Goal: Task Accomplishment & Management: Manage account settings

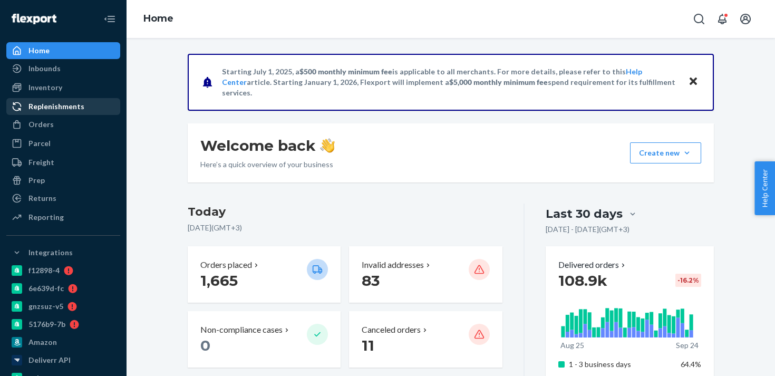
click at [74, 110] on div "Replenishments" at bounding box center [56, 106] width 56 height 11
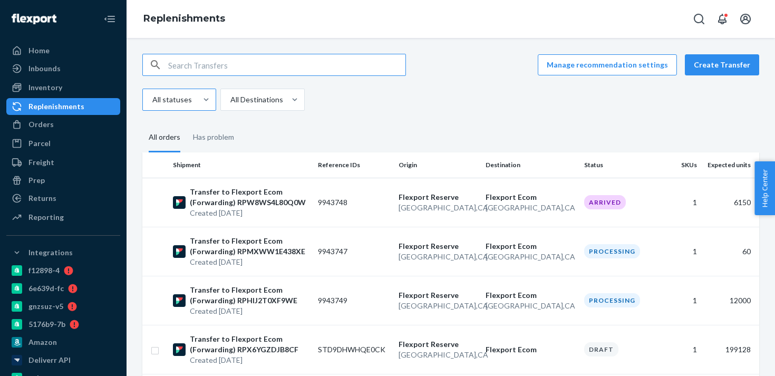
click at [189, 92] on div "All statuses" at bounding box center [170, 99] width 54 height 21
click at [152, 94] on input "All statuses" at bounding box center [151, 99] width 1 height 11
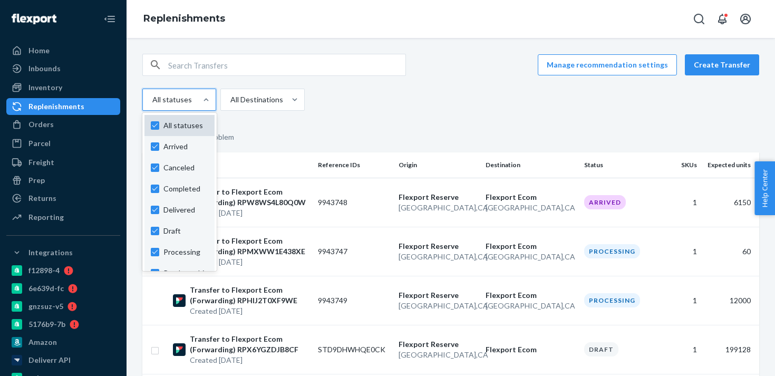
click at [182, 131] on div "All statuses" at bounding box center [179, 125] width 70 height 21
click at [152, 105] on input "option Arrived focused, 1 of 11. 11 results available. Use Up and Down to choos…" at bounding box center [151, 99] width 1 height 11
checkbox input "false"
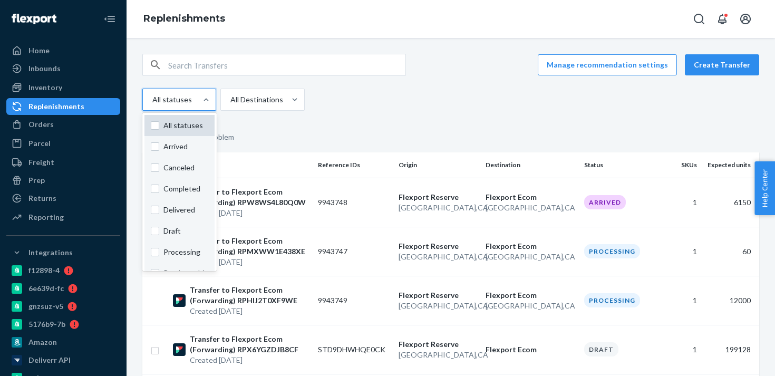
checkbox input "false"
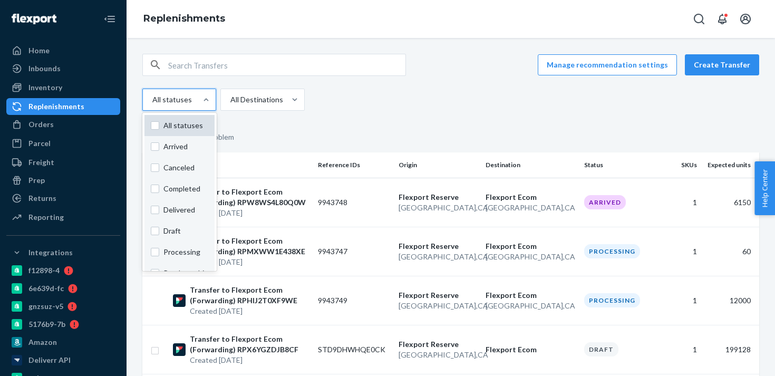
checkbox input "false"
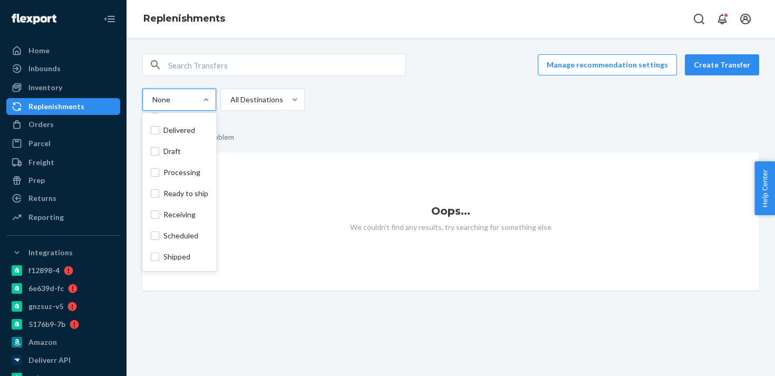
scroll to position [99, 0]
click at [161, 131] on label "Draft" at bounding box center [179, 132] width 57 height 11
checkbox input "true"
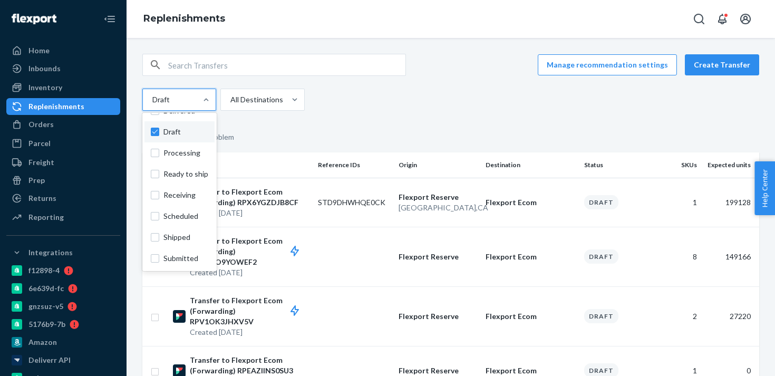
click at [398, 151] on fieldset "All orders Has problem" at bounding box center [450, 137] width 617 height 29
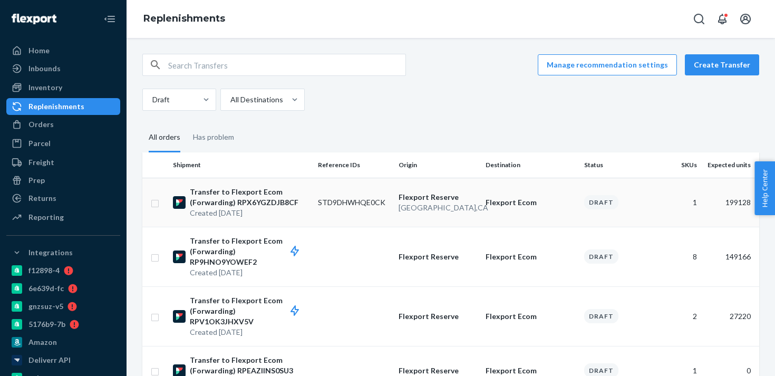
click at [372, 203] on td "STD9DHWHQE0CK" at bounding box center [354, 202] width 81 height 49
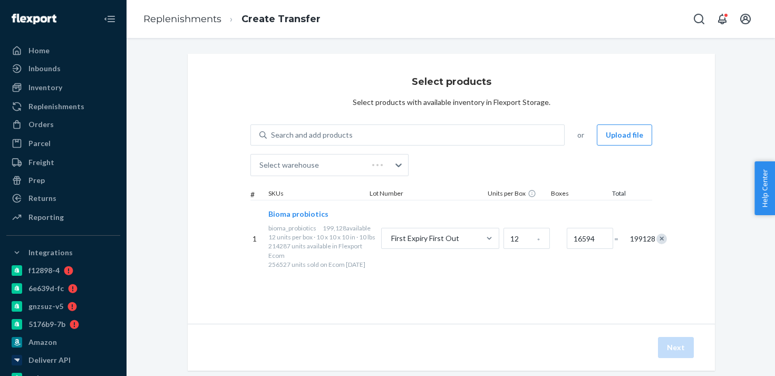
scroll to position [22, 0]
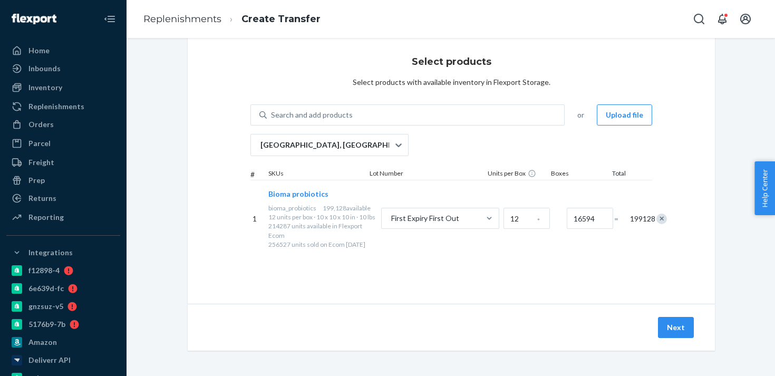
click at [630, 224] on span "199128" at bounding box center [635, 219] width 11 height 11
click at [672, 327] on button "Next" at bounding box center [676, 327] width 36 height 21
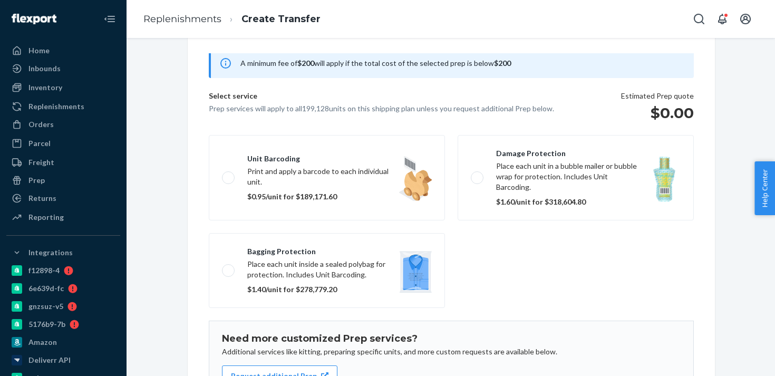
scroll to position [161, 0]
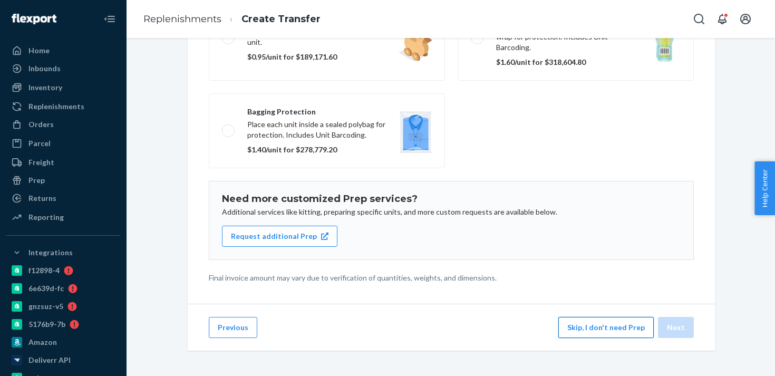
click at [610, 327] on button "Skip, I don't need Prep" at bounding box center [605, 327] width 95 height 21
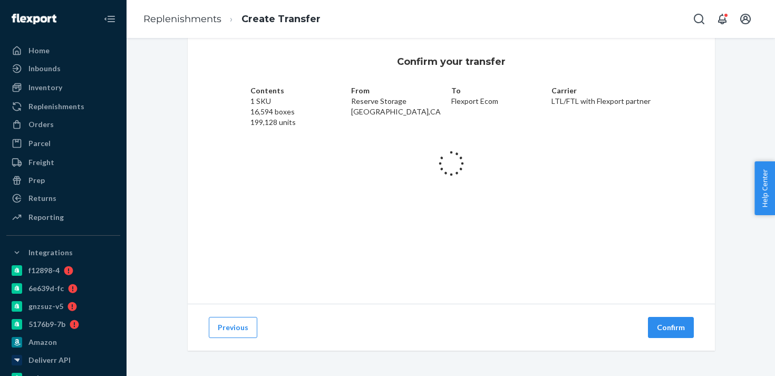
scroll to position [20, 0]
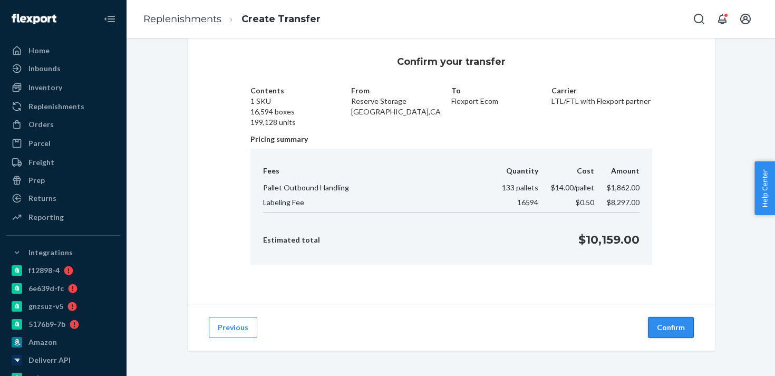
click at [664, 329] on button "Confirm" at bounding box center [671, 327] width 46 height 21
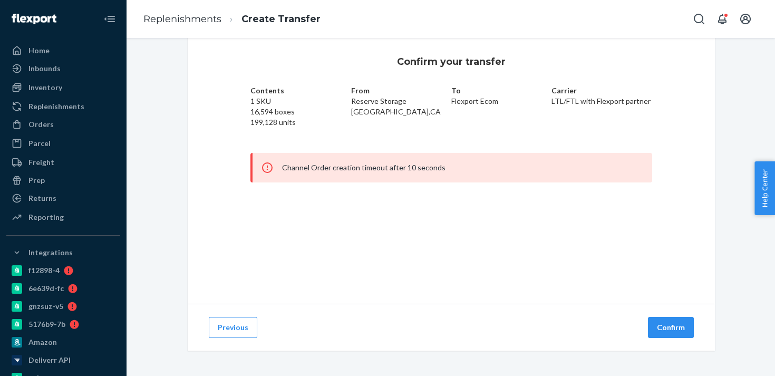
scroll to position [0, 0]
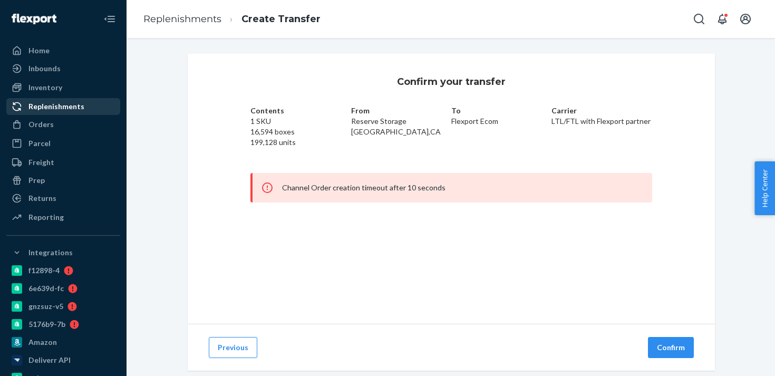
click at [77, 111] on div "Replenishments" at bounding box center [56, 106] width 56 height 11
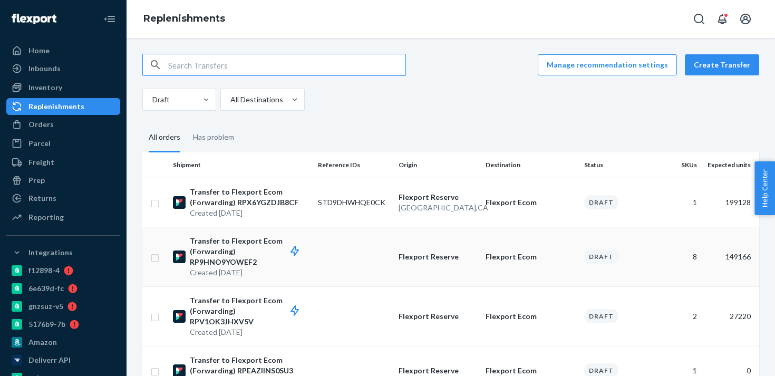
click at [399, 252] on p "Flexport Reserve" at bounding box center [438, 257] width 79 height 11
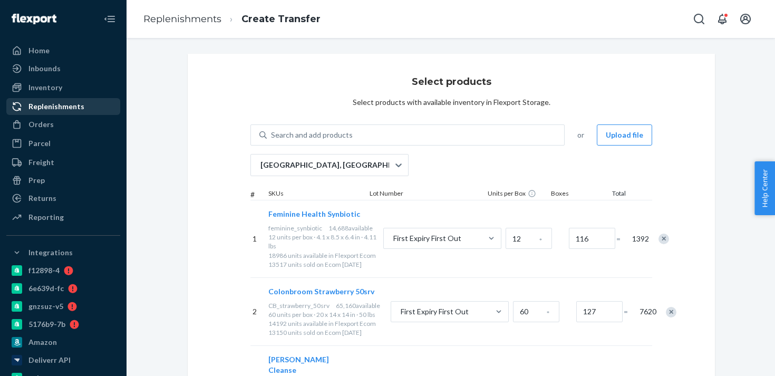
click at [93, 107] on div "Replenishments" at bounding box center [63, 106] width 112 height 15
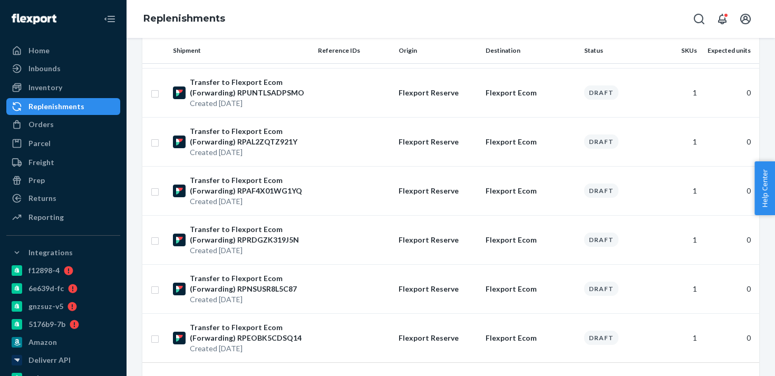
scroll to position [1106, 0]
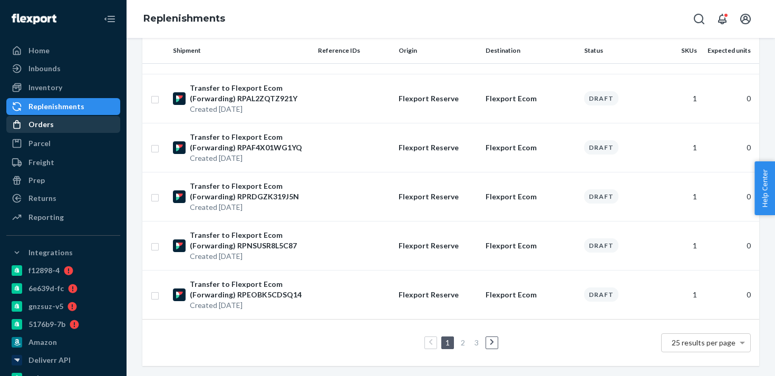
click at [75, 126] on div "Orders" at bounding box center [63, 124] width 112 height 15
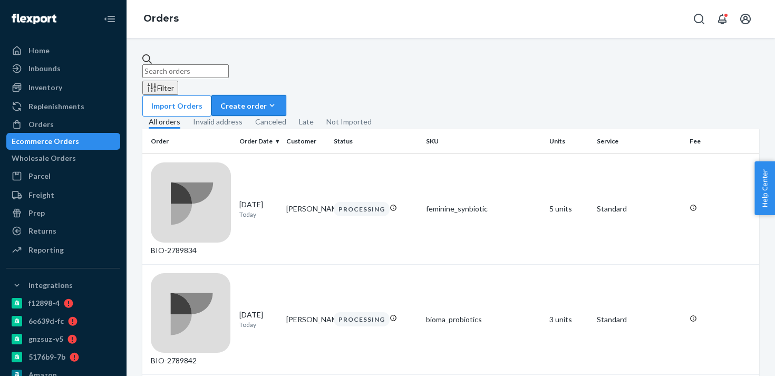
click at [286, 95] on button "Create order Ecommerce order Removal order" at bounding box center [248, 105] width 75 height 21
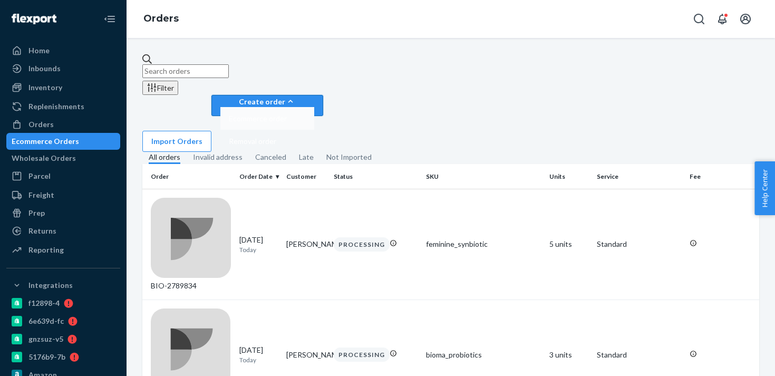
click at [287, 115] on span "Ecommerce order" at bounding box center [258, 118] width 58 height 7
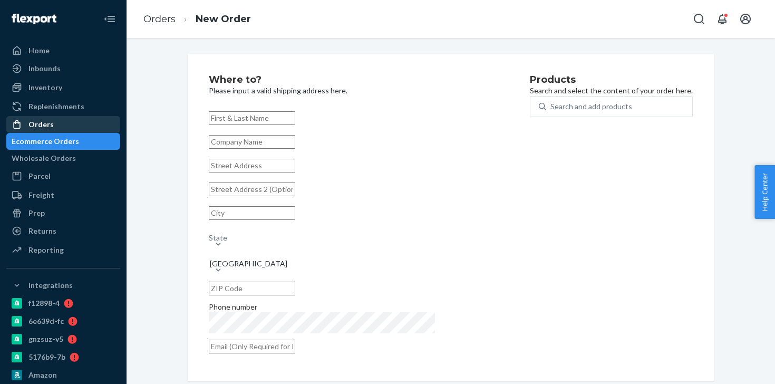
click at [73, 122] on div "Orders" at bounding box center [63, 124] width 112 height 15
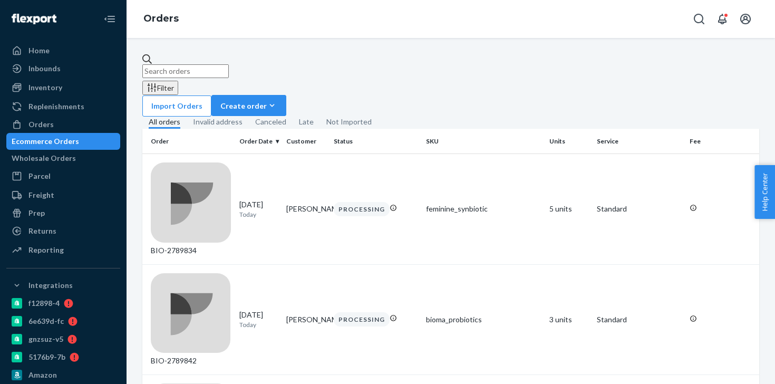
click at [229, 66] on input "text" at bounding box center [185, 71] width 86 height 14
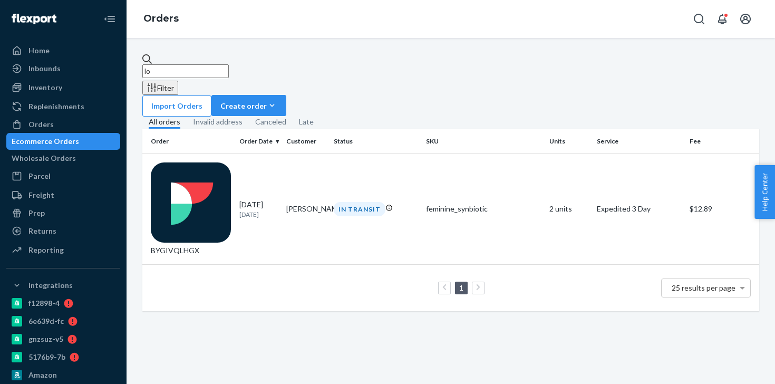
type input "l"
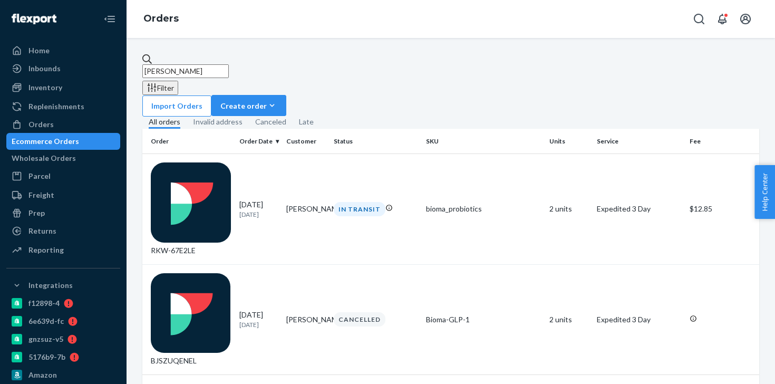
drag, startPoint x: 234, startPoint y: 70, endPoint x: 138, endPoint y: 70, distance: 95.4
click at [138, 70] on div "shannon sperber Filter Import Orders Create order Ecommerce order Removal order…" at bounding box center [450, 238] width 633 height 368
type input "s"
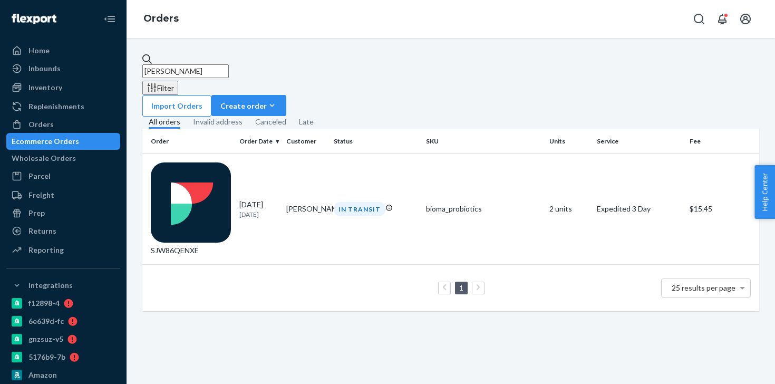
type input "jill pfe"
click at [286, 95] on button "Create order Ecommerce order Removal order" at bounding box center [248, 105] width 75 height 21
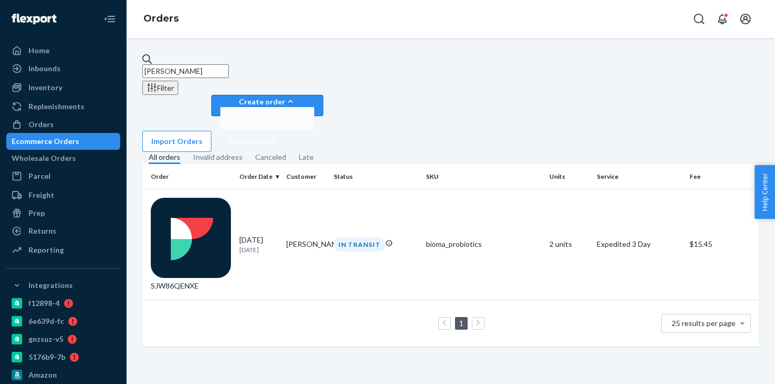
click at [287, 115] on span "Ecommerce order" at bounding box center [258, 118] width 58 height 7
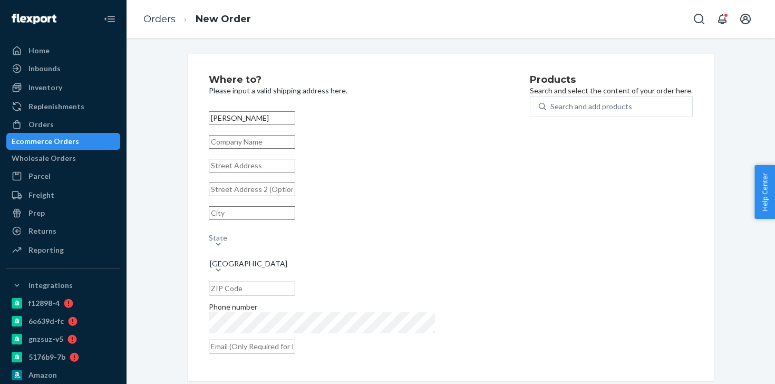
type input "Sally Reider"
click at [295, 172] on input "text" at bounding box center [252, 166] width 86 height 14
paste input "9013 Saracen Drive"
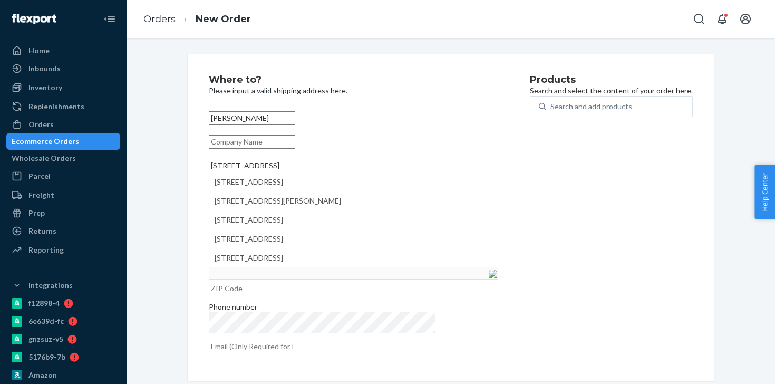
type input "9013 Saracen Drive"
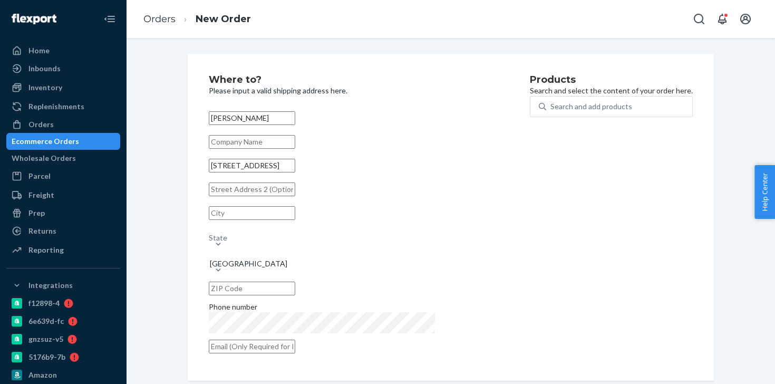
click at [359, 236] on div "State" at bounding box center [354, 232] width 290 height 13
click at [210, 236] on input "State" at bounding box center [209, 232] width 1 height 11
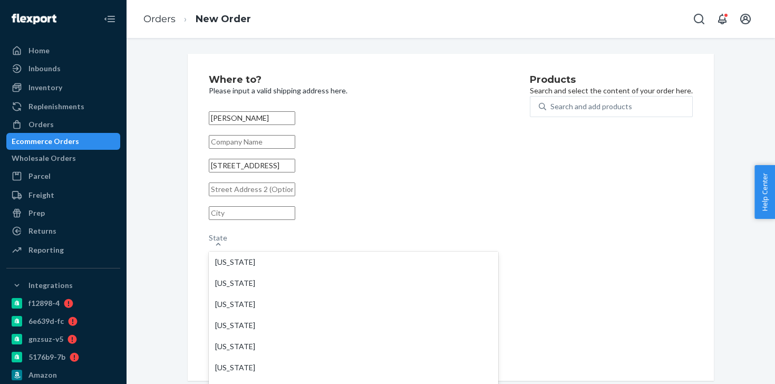
click at [530, 250] on div "Products Search and select the content of your order here. Search and add produ…" at bounding box center [611, 217] width 163 height 285
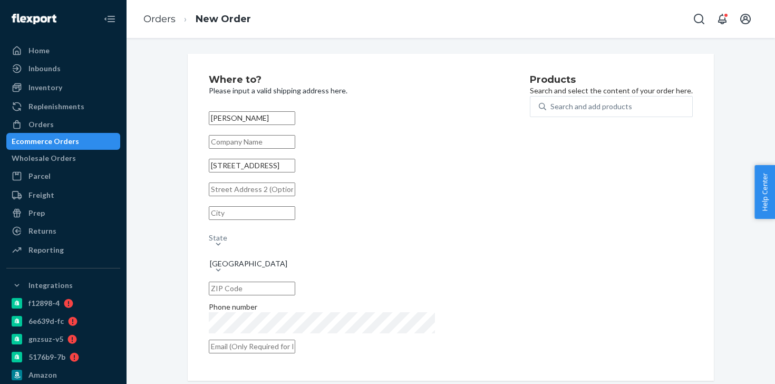
click at [295, 282] on input "text" at bounding box center [252, 289] width 86 height 14
paste input "21208"
type input "21208"
click at [266, 220] on input "text" at bounding box center [252, 213] width 86 height 14
type input "Pikesville"
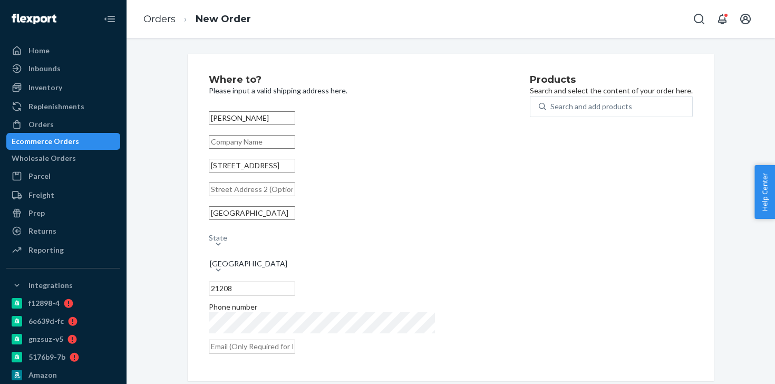
click at [383, 238] on div "State" at bounding box center [354, 232] width 290 height 13
click at [210, 238] on input "State" at bounding box center [209, 232] width 1 height 11
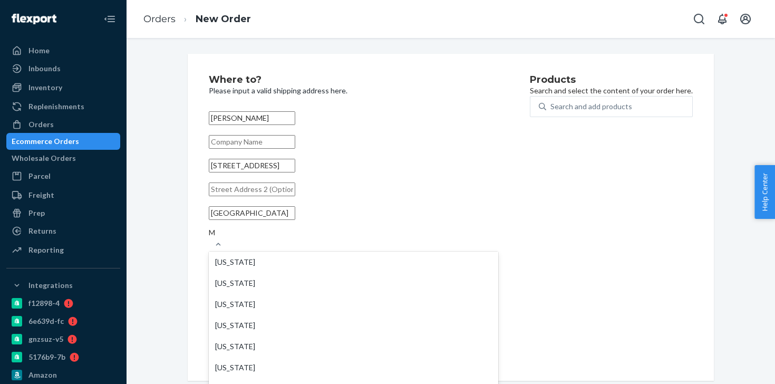
type input "MD"
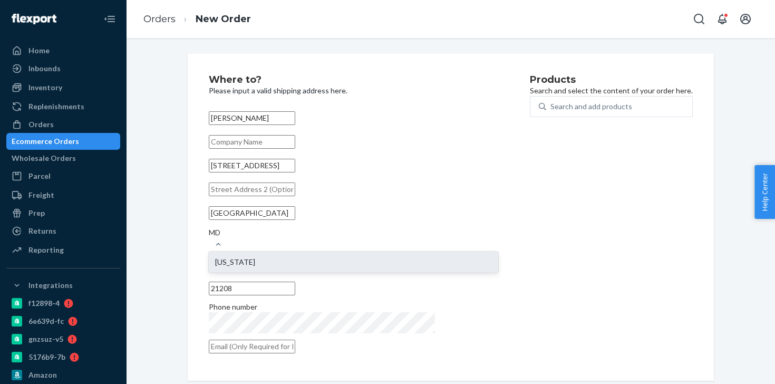
click at [363, 254] on div "Maryland" at bounding box center [354, 262] width 290 height 21
click at [222, 238] on input "MD" at bounding box center [215, 232] width 13 height 11
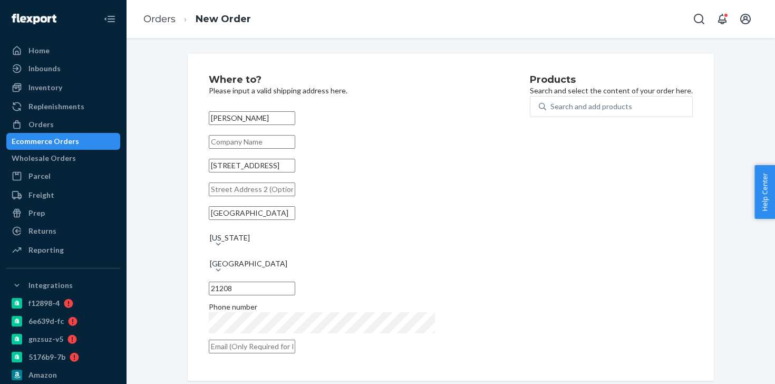
click at [279, 340] on input "text" at bounding box center [252, 347] width 86 height 14
click at [301, 322] on div "Sally Reider 9013 Saracen Drive Pikesville Maryland MD United States 21208 Phon…" at bounding box center [354, 232] width 290 height 249
click at [551, 111] on div "Search and add products" at bounding box center [592, 106] width 82 height 11
click at [551, 111] on input "Search and add products" at bounding box center [551, 106] width 1 height 11
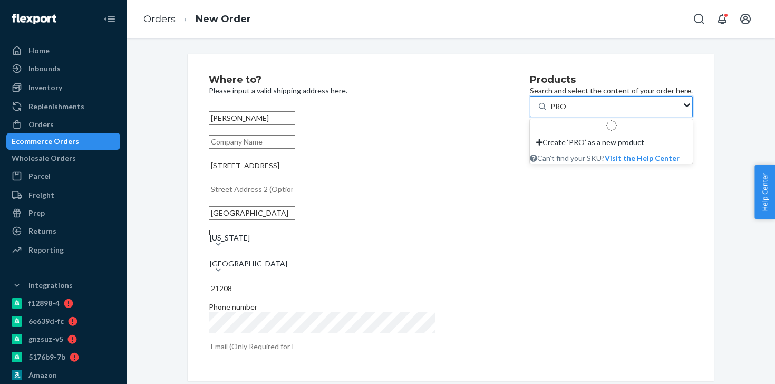
type input "PROB"
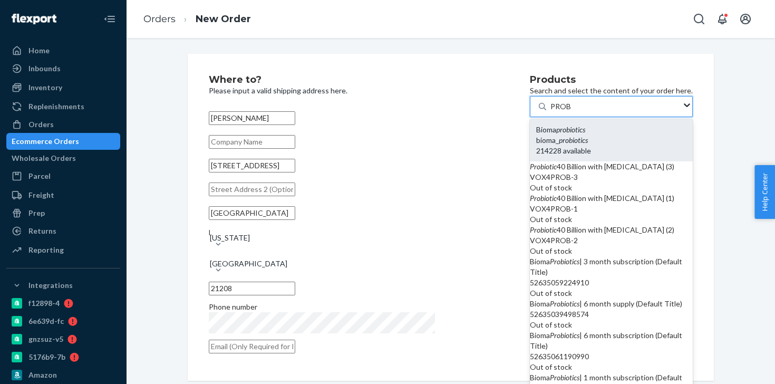
click at [536, 135] on div "Bioma probiotics" at bounding box center [611, 129] width 150 height 11
click at [551, 112] on input "PROB" at bounding box center [561, 106] width 21 height 11
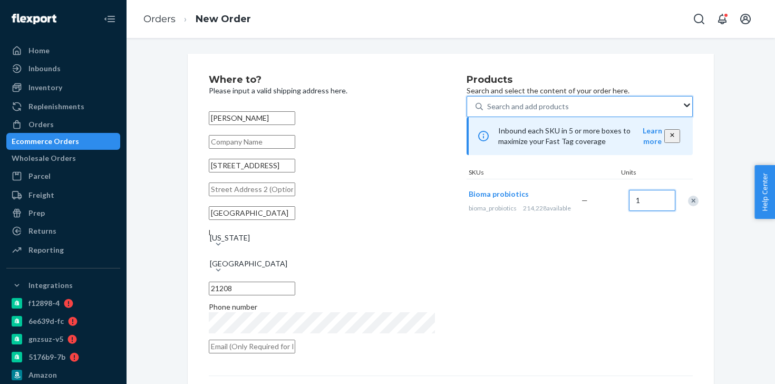
click at [631, 211] on input "1" at bounding box center [652, 200] width 46 height 21
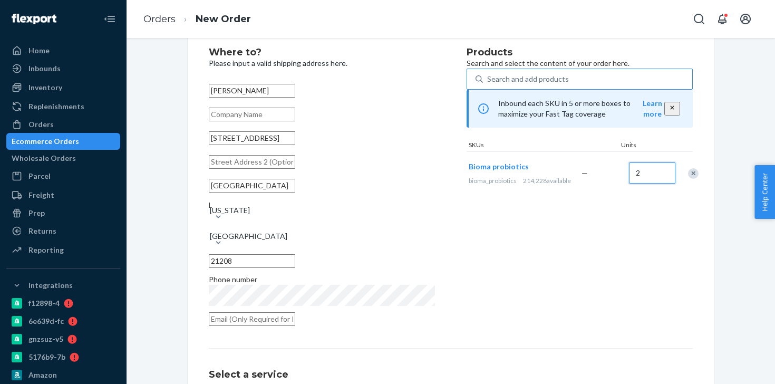
type input "2"
click at [560, 274] on div "Products Search and select the content of your order here. Search and add produ…" at bounding box center [580, 189] width 226 height 285
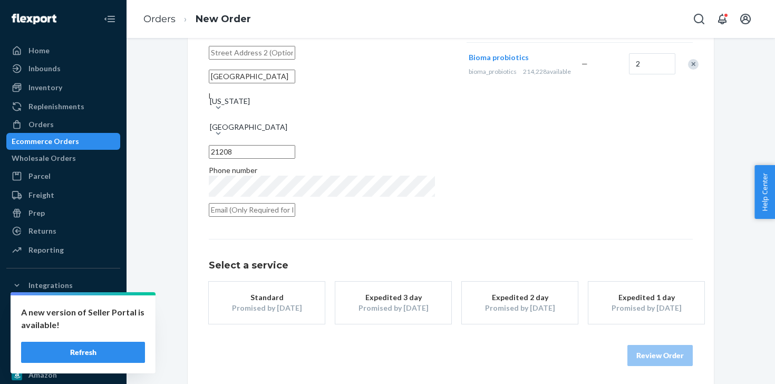
scroll to position [138, 0]
click at [419, 293] on div "Expedited 3 day" at bounding box center [393, 296] width 84 height 11
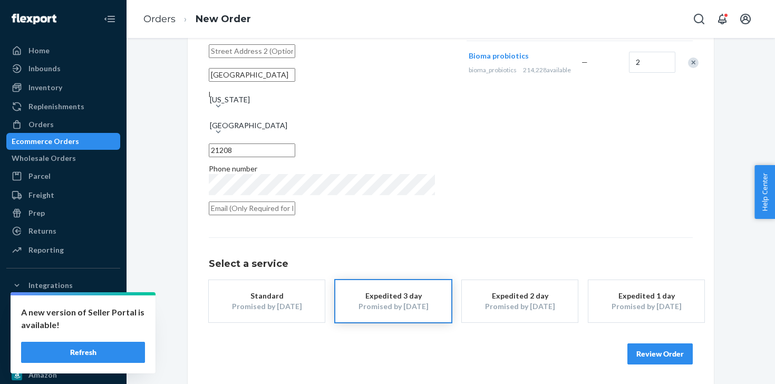
click at [667, 355] on button "Review Order" at bounding box center [660, 353] width 65 height 21
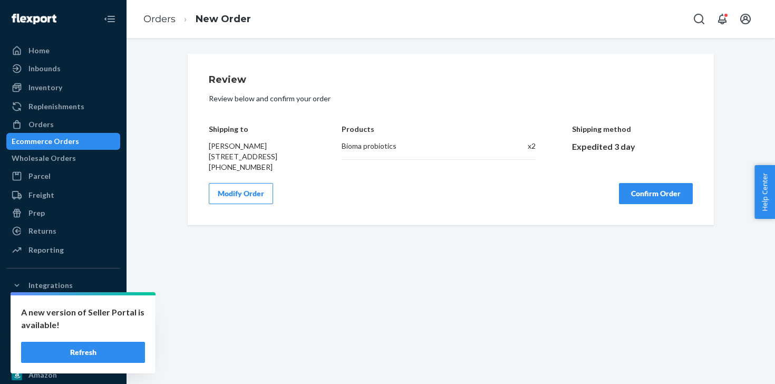
click at [658, 203] on button "Confirm Order" at bounding box center [656, 193] width 74 height 21
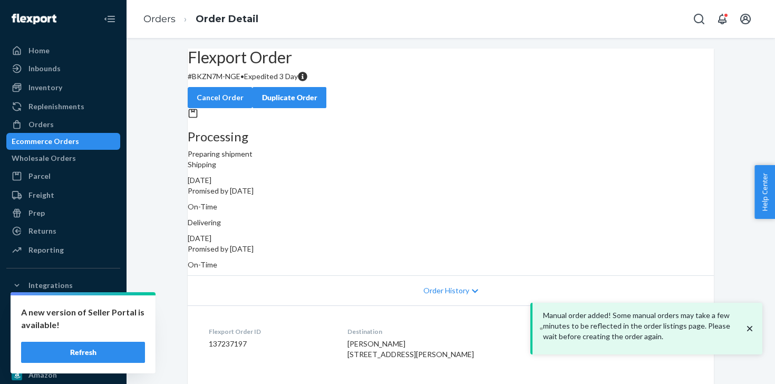
click at [218, 339] on dd "137237197" at bounding box center [270, 344] width 122 height 11
copy dd "137237197"
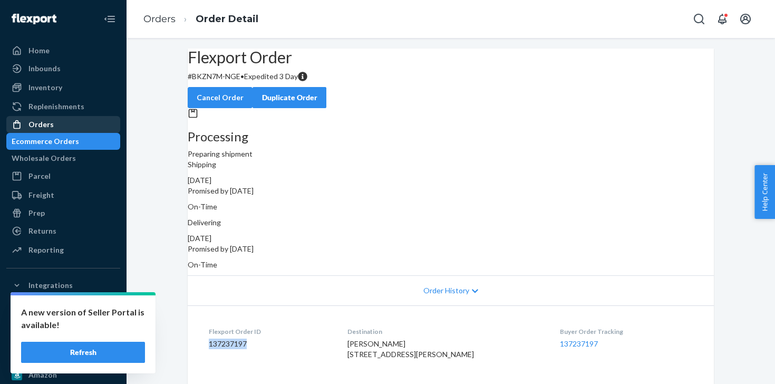
click at [88, 128] on div "Orders" at bounding box center [63, 124] width 112 height 15
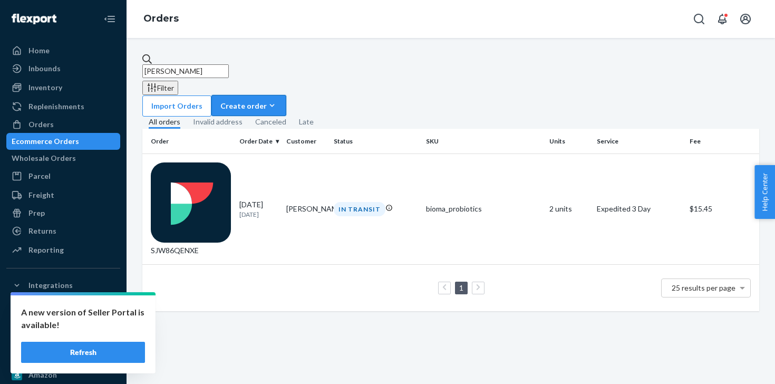
click at [277, 100] on div "Create order" at bounding box center [248, 105] width 57 height 11
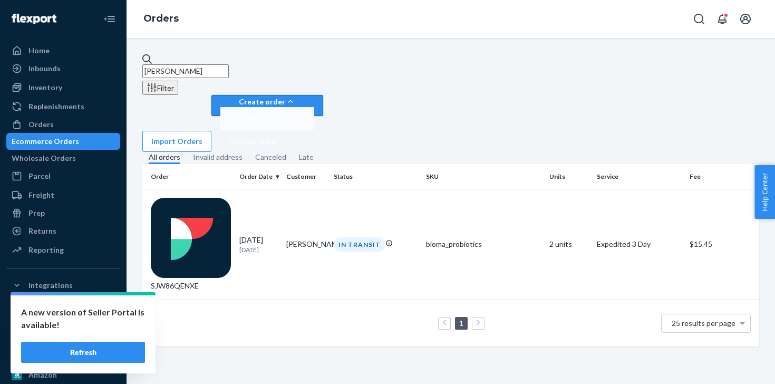
click at [287, 115] on span "Ecommerce order" at bounding box center [258, 118] width 58 height 7
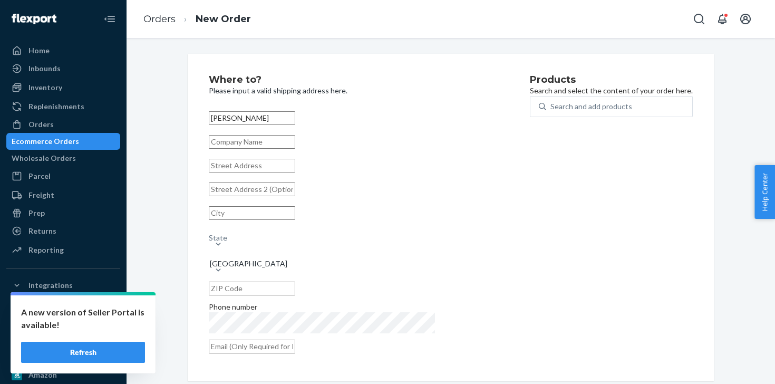
type input "Wendy Michaels"
click at [240, 144] on input "text" at bounding box center [252, 142] width 86 height 14
click at [239, 172] on input "text" at bounding box center [252, 166] width 86 height 14
paste input "60 LM Lane"
click at [283, 172] on input "60 LM Lane" at bounding box center [252, 166] width 86 height 14
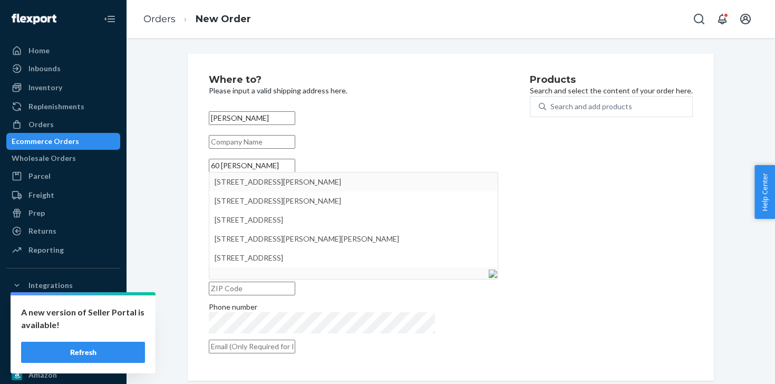
type input "60 LM LanE"
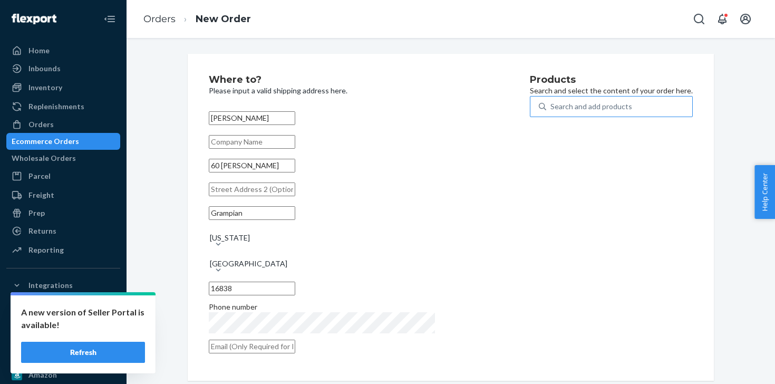
click at [546, 116] on div "Search and add products" at bounding box center [619, 106] width 146 height 19
click at [551, 112] on input "Search and add products" at bounding box center [551, 106] width 1 height 11
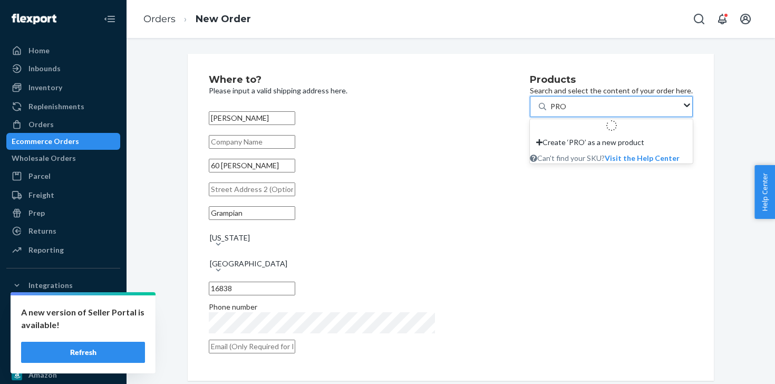
type input "PROB"
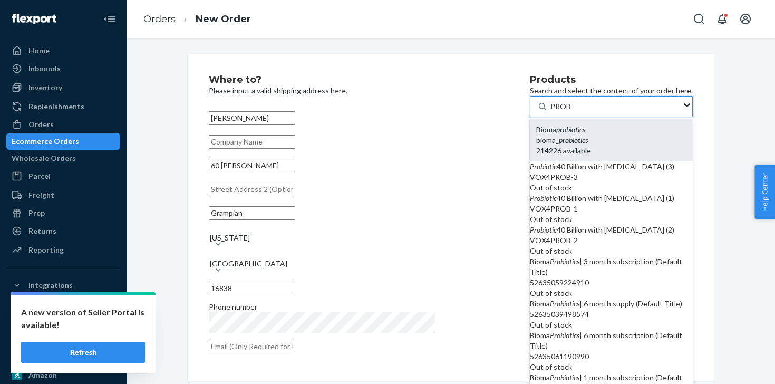
click at [556, 134] on em "probiotics" at bounding box center [570, 129] width 29 height 9
click at [551, 112] on input "PROB" at bounding box center [561, 106] width 21 height 11
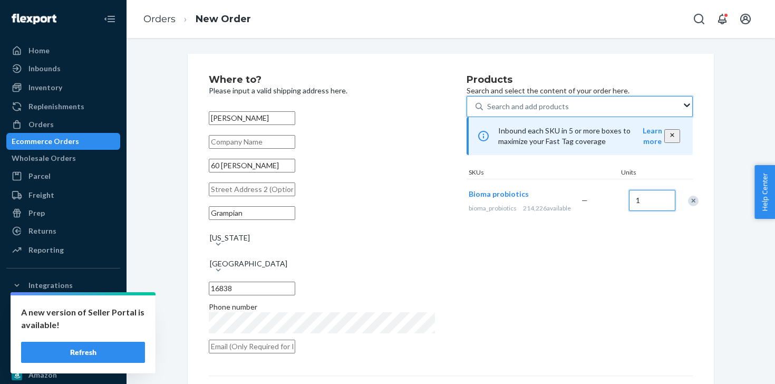
click at [648, 211] on input "1" at bounding box center [652, 200] width 46 height 21
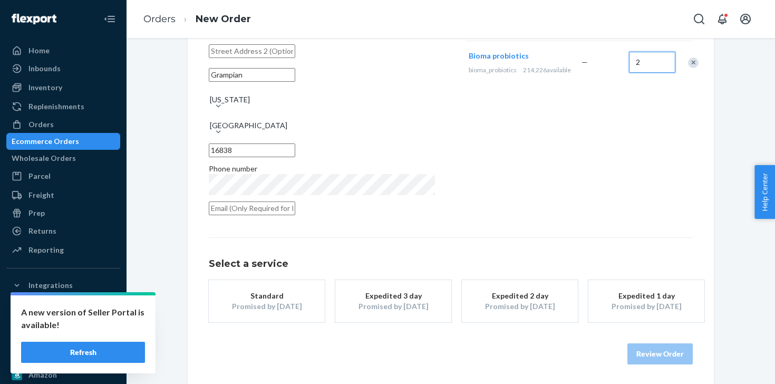
type input "2"
click at [387, 308] on div "Promised by Sep 29, 2025" at bounding box center [393, 306] width 84 height 11
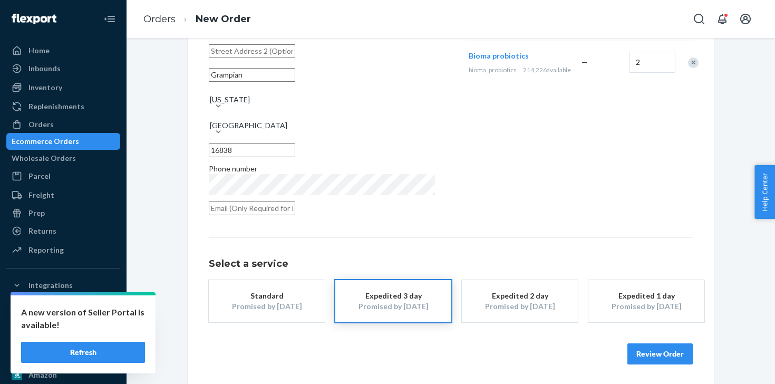
click at [641, 351] on button "Review Order" at bounding box center [660, 353] width 65 height 21
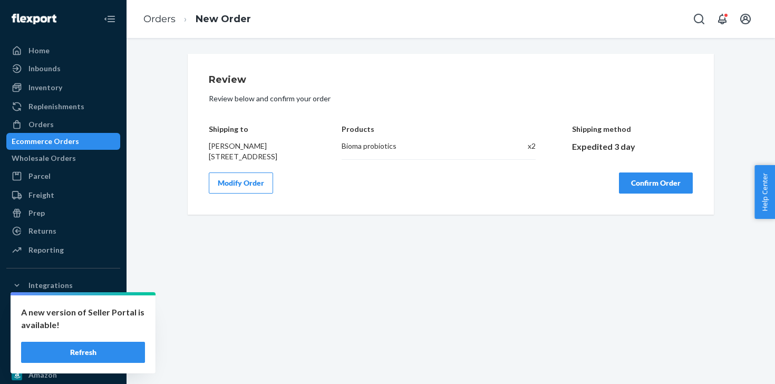
click at [643, 193] on button "Confirm Order" at bounding box center [656, 182] width 74 height 21
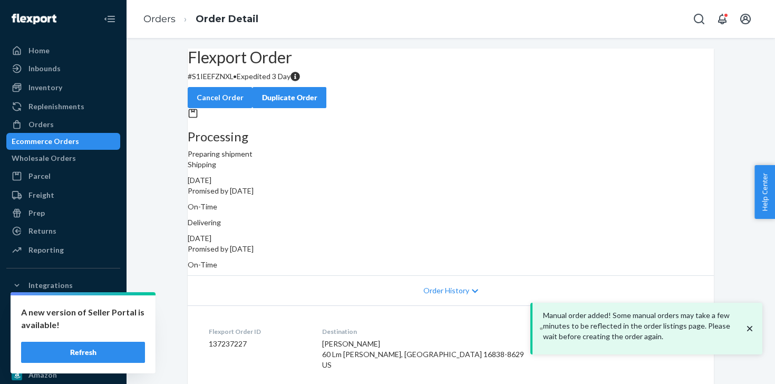
click at [236, 339] on dd "137237227" at bounding box center [257, 344] width 97 height 11
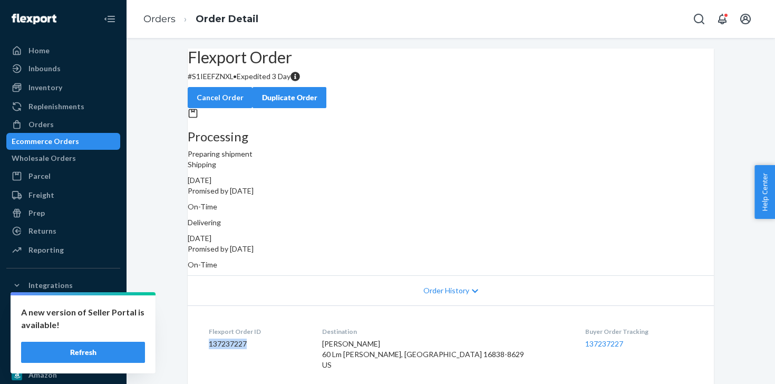
copy dd "137237227"
click at [47, 126] on div "Orders" at bounding box center [40, 124] width 25 height 11
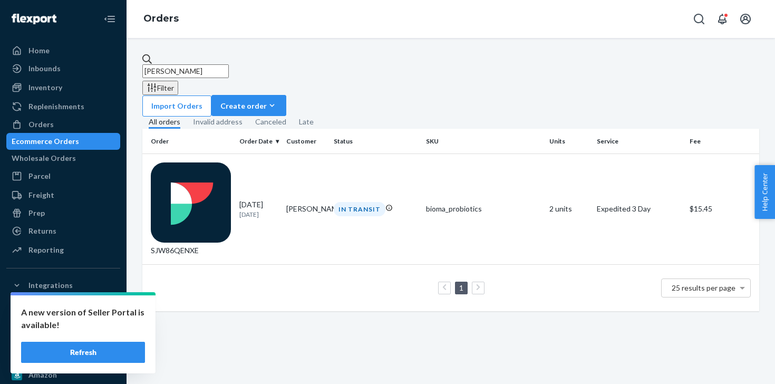
click at [224, 68] on input "jill pfe" at bounding box center [185, 71] width 86 height 14
type input "j"
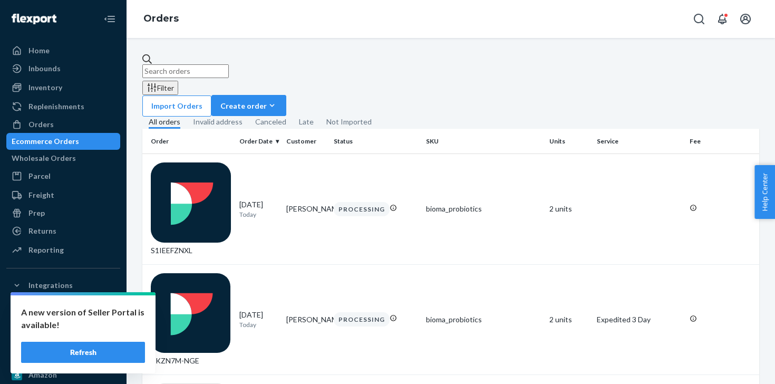
paste input "137193861"
type input "137193861"
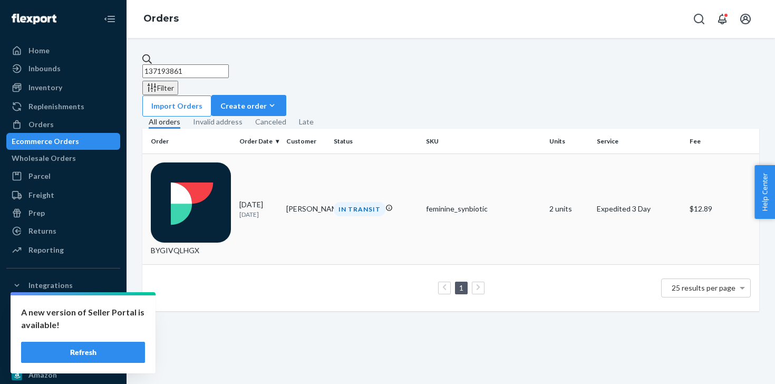
click at [429, 204] on div "feminine_synbiotic" at bounding box center [483, 209] width 115 height 11
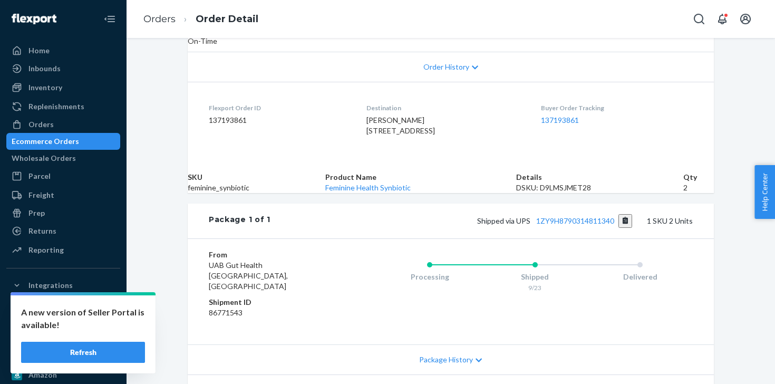
scroll to position [238, 0]
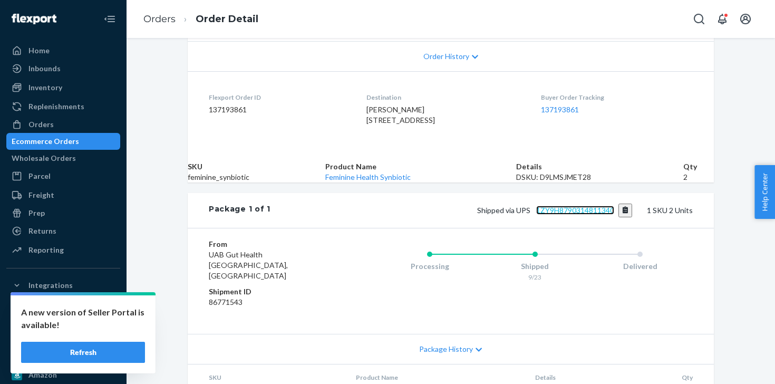
click at [599, 215] on link "1ZY9H8790314811340" at bounding box center [575, 210] width 78 height 9
click at [85, 126] on div "Orders" at bounding box center [63, 124] width 112 height 15
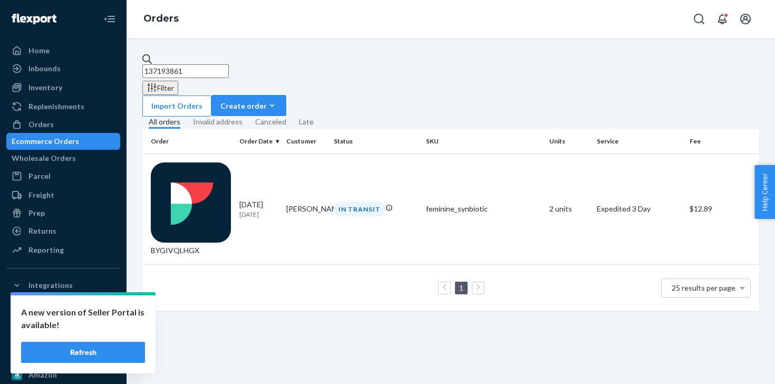
click at [181, 66] on input "137193861" at bounding box center [185, 71] width 86 height 14
paste input "5040"
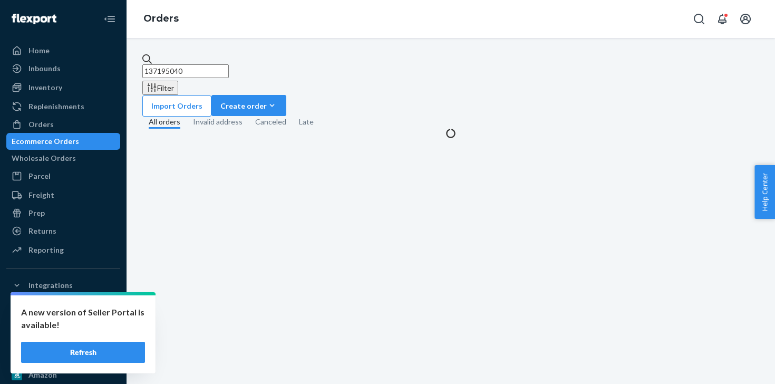
type input "137195040"
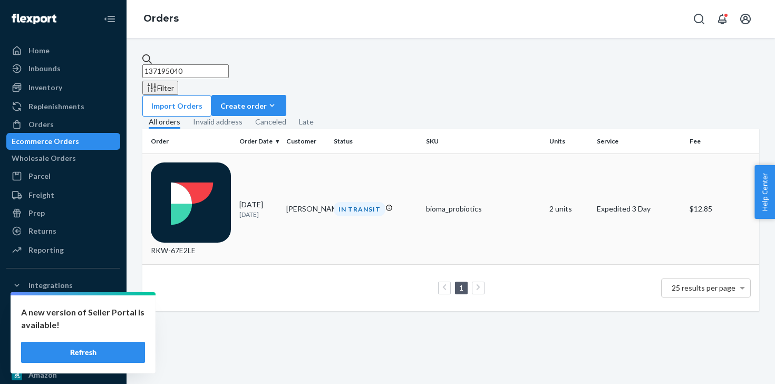
click at [541, 158] on td "bioma_probiotics" at bounding box center [483, 209] width 123 height 111
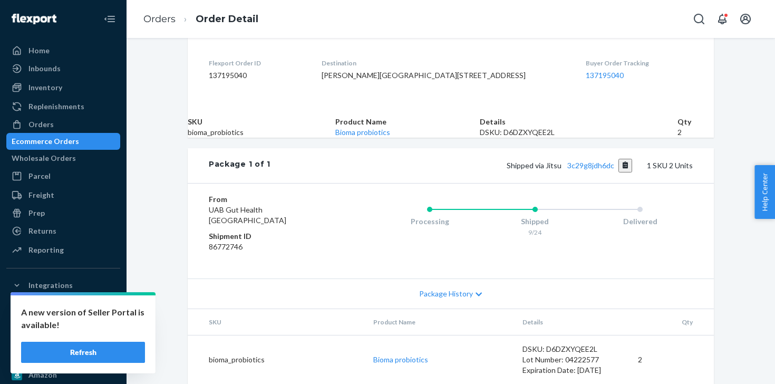
scroll to position [300, 0]
click at [587, 170] on link "3c29g8jdh6dc" at bounding box center [590, 165] width 47 height 9
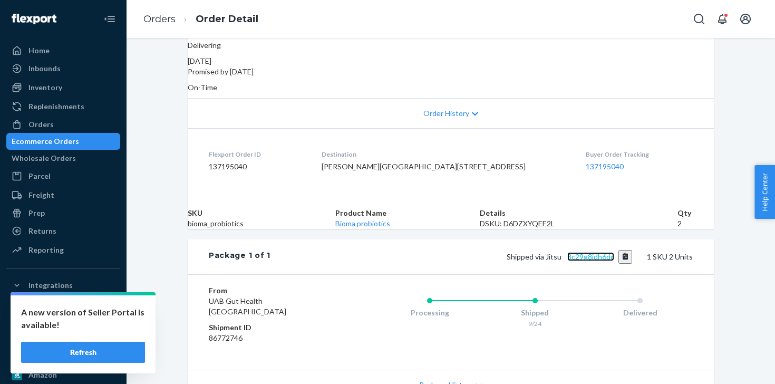
scroll to position [0, 0]
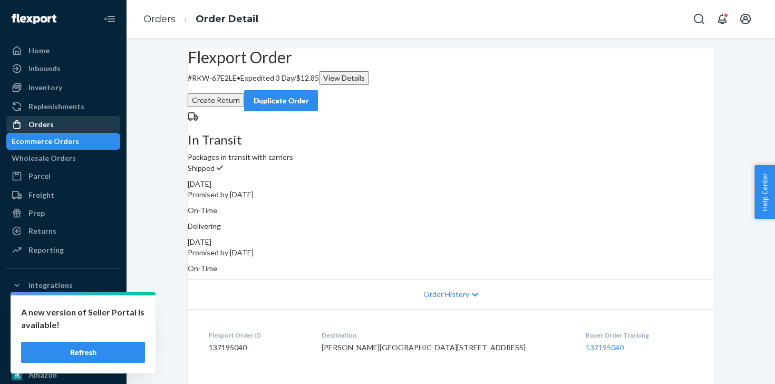
click at [62, 132] on link "Orders" at bounding box center [63, 124] width 114 height 17
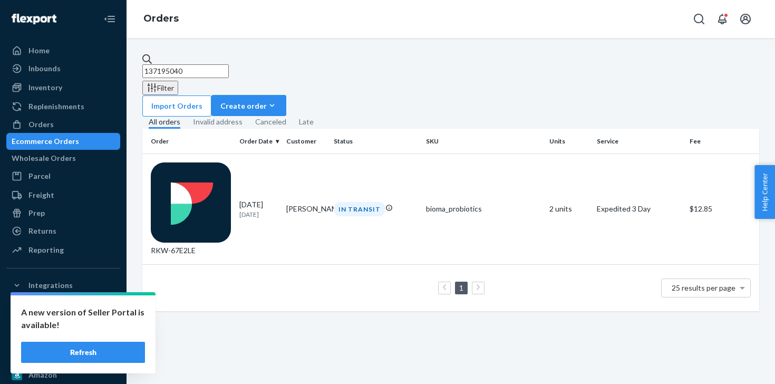
click at [176, 64] on input "137195040" at bounding box center [185, 71] width 86 height 14
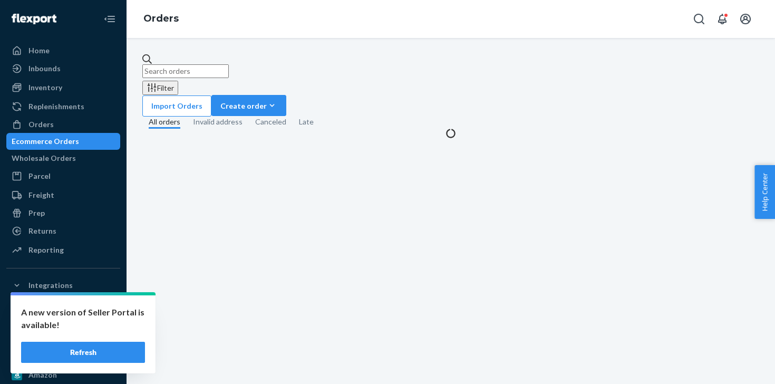
paste input "137195130"
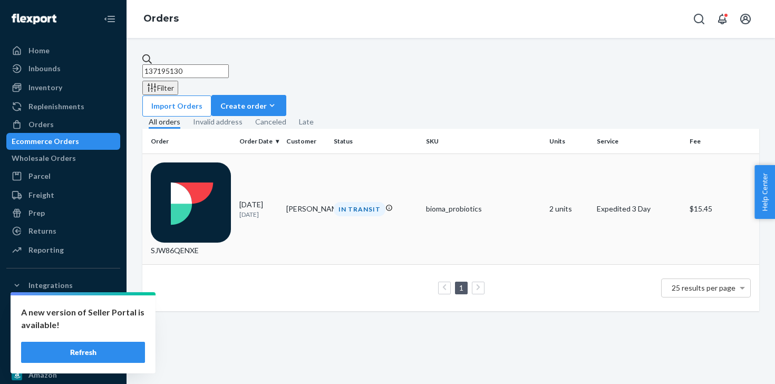
type input "137195130"
click at [363, 171] on td "IN TRANSIT" at bounding box center [376, 209] width 93 height 111
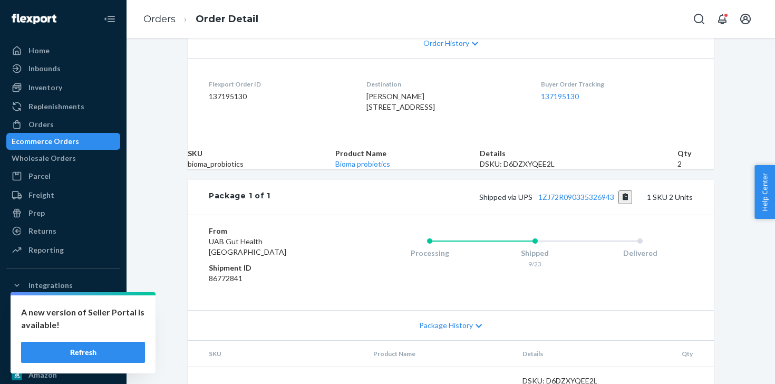
scroll to position [261, 0]
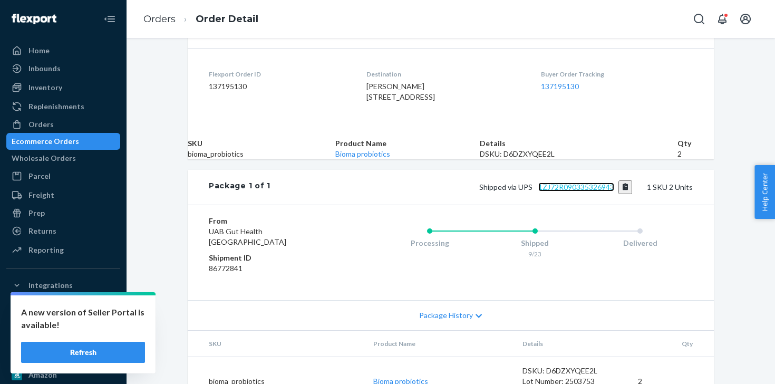
click at [576, 191] on link "1ZJ72R090335326943" at bounding box center [576, 186] width 76 height 9
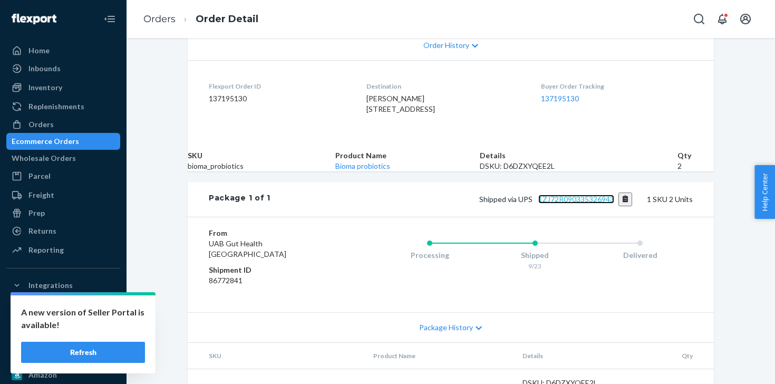
scroll to position [258, 0]
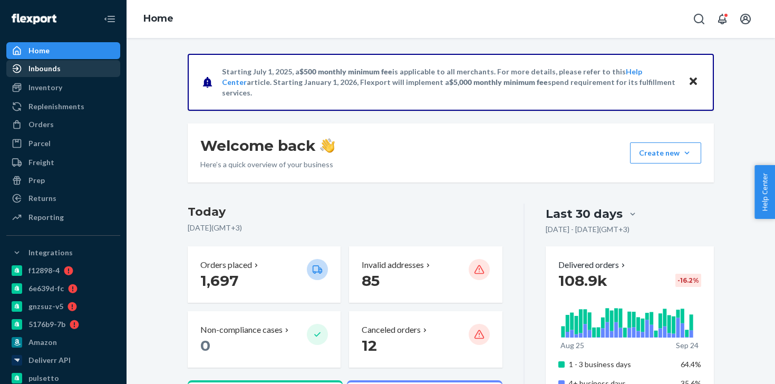
click at [73, 67] on div "Inbounds" at bounding box center [63, 68] width 112 height 15
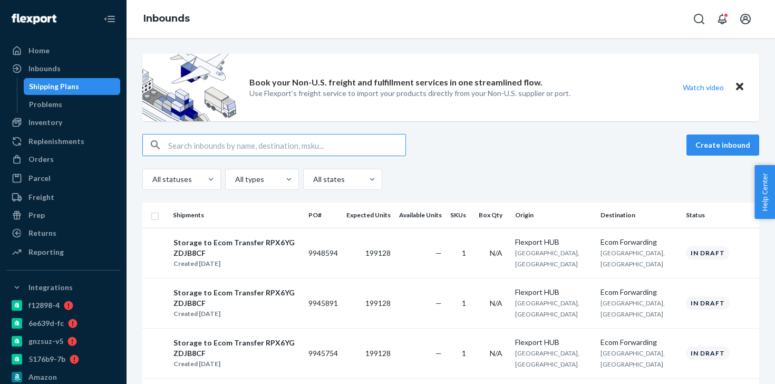
type input "817288"
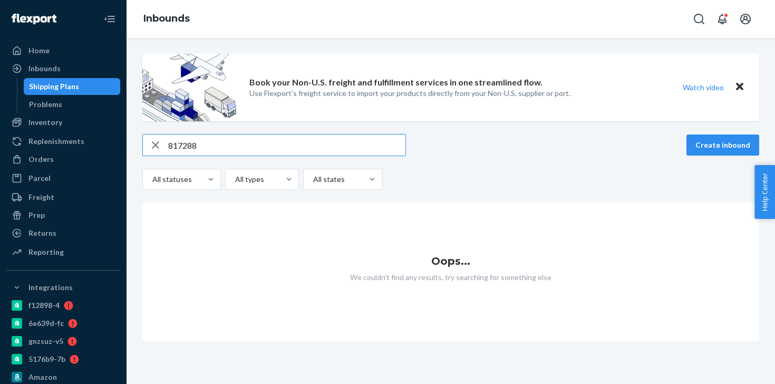
type input "817288"
click at [83, 88] on div "Shipping Plans" at bounding box center [72, 86] width 95 height 15
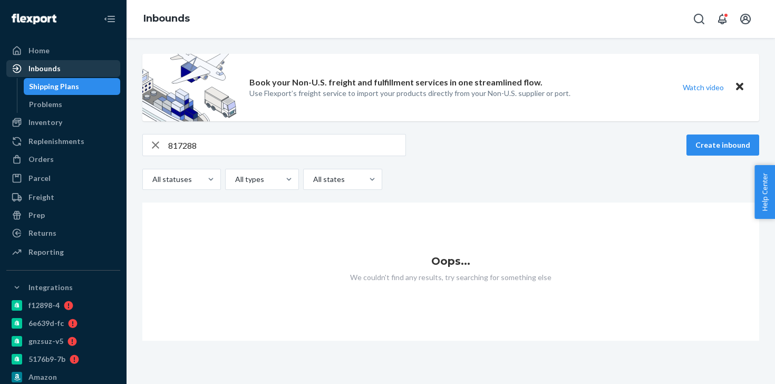
click at [76, 73] on div "Inbounds" at bounding box center [63, 68] width 112 height 15
click at [88, 65] on div "Inbounds" at bounding box center [63, 68] width 112 height 15
click at [68, 112] on link "Problems" at bounding box center [72, 104] width 97 height 17
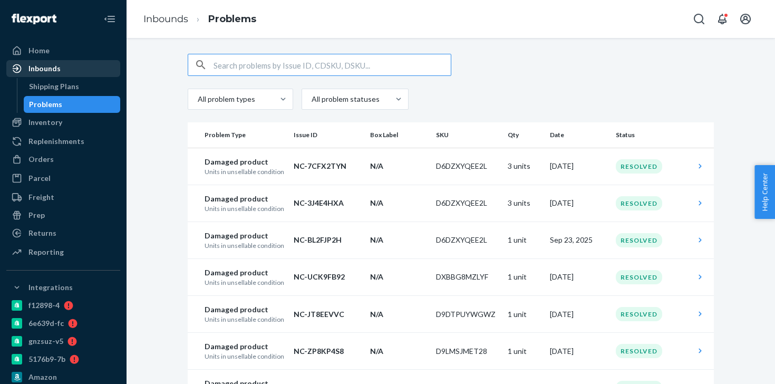
click at [64, 72] on div "Inbounds" at bounding box center [63, 68] width 112 height 15
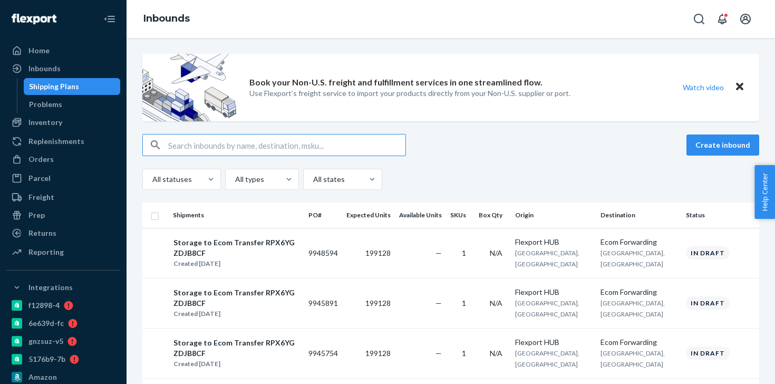
type input "817288"
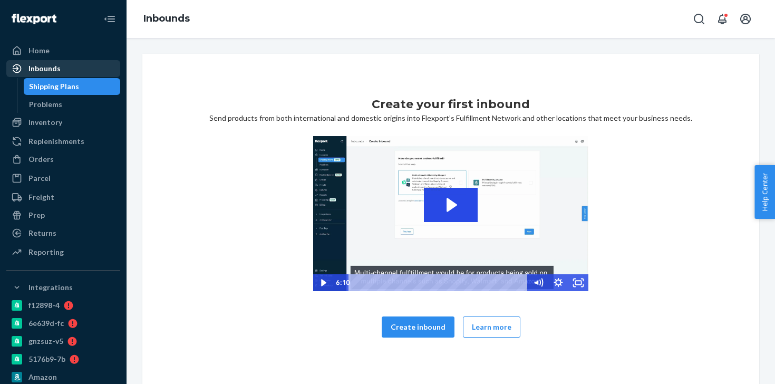
click at [68, 71] on div "Inbounds" at bounding box center [63, 68] width 112 height 15
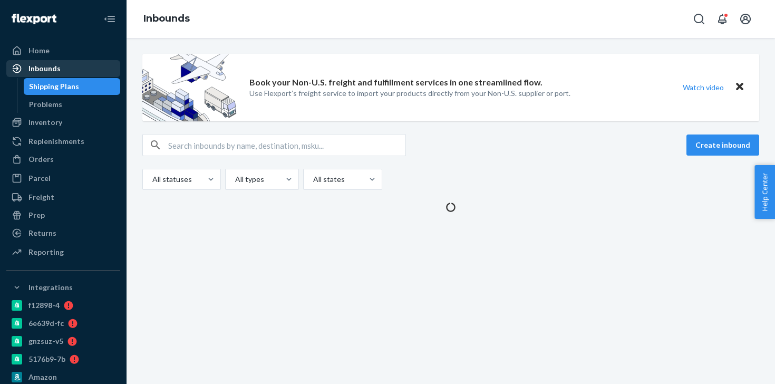
click at [97, 65] on div "Inbounds" at bounding box center [63, 68] width 112 height 15
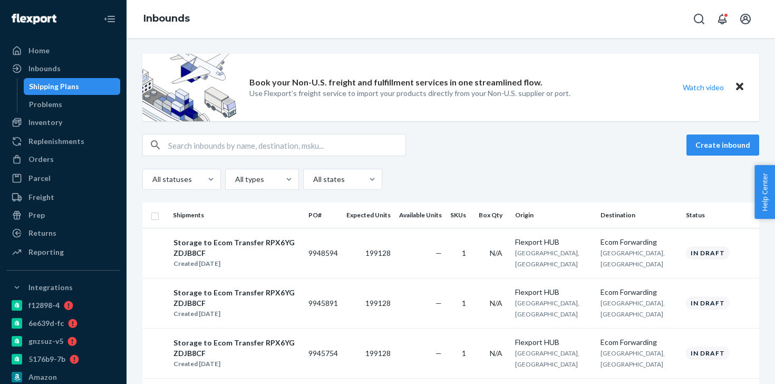
click at [213, 149] on input "text" at bounding box center [286, 144] width 237 height 21
paste input "9898826"
type input "9898826"
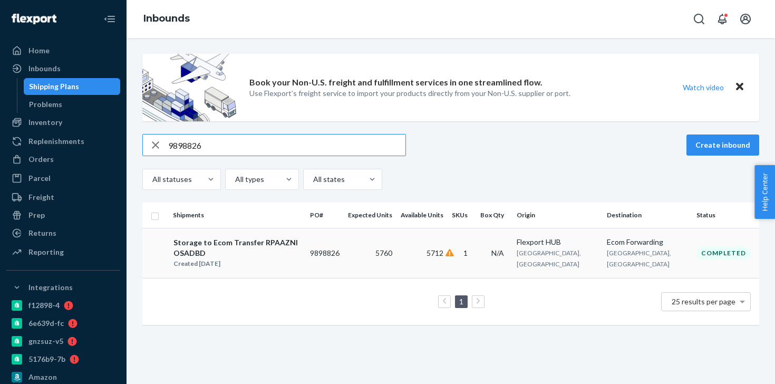
click at [344, 253] on td "9898826" at bounding box center [325, 253] width 38 height 50
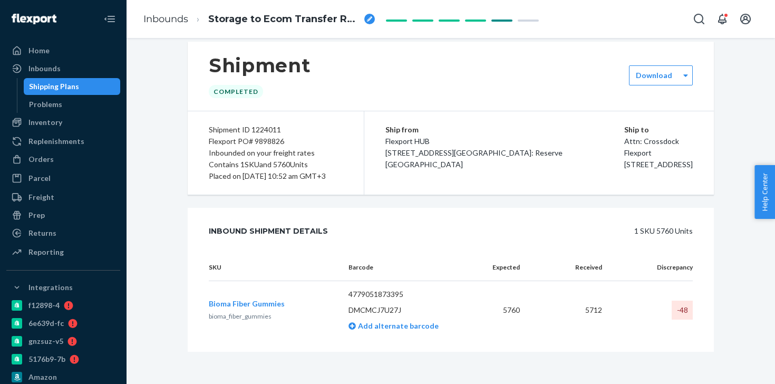
scroll to position [14, 0]
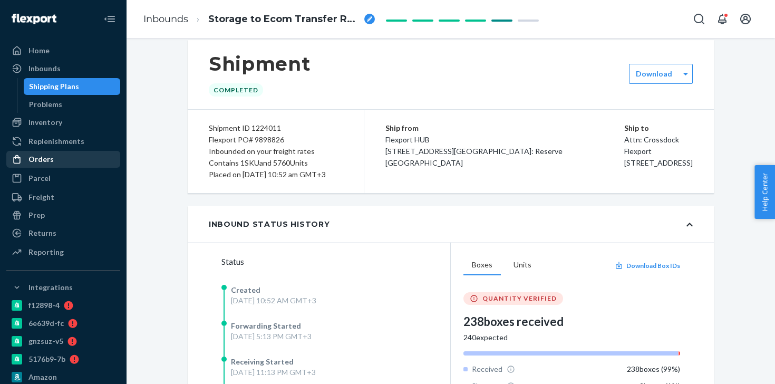
click at [65, 157] on div "Orders" at bounding box center [63, 159] width 112 height 15
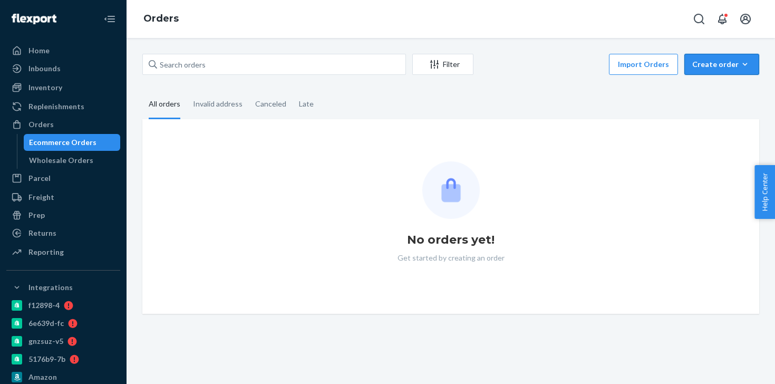
click at [700, 59] on div "Create order" at bounding box center [721, 64] width 59 height 11
click at [708, 90] on span "Ecommerce order" at bounding box center [728, 89] width 65 height 7
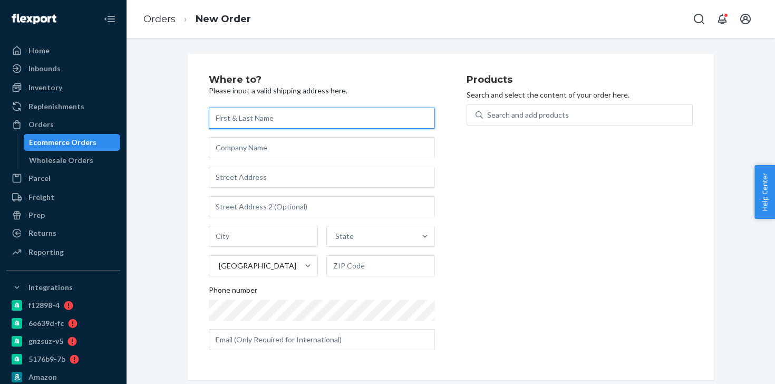
paste input "Brenda Seider"
type input "Brenda Seider"
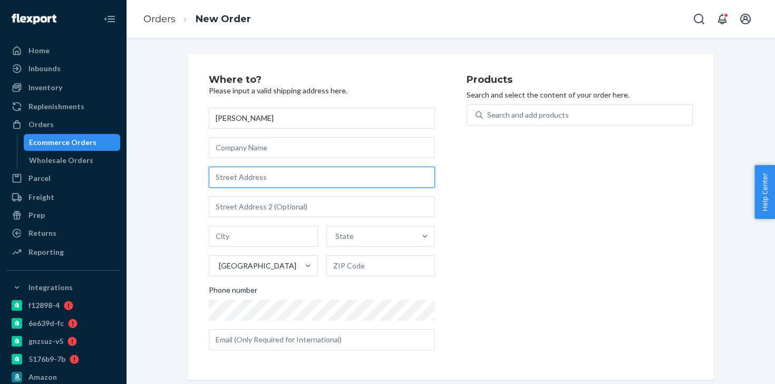
click at [276, 175] on input "text" at bounding box center [322, 177] width 226 height 21
paste input "4705 E Thunder Hawk Road Cave Creek"
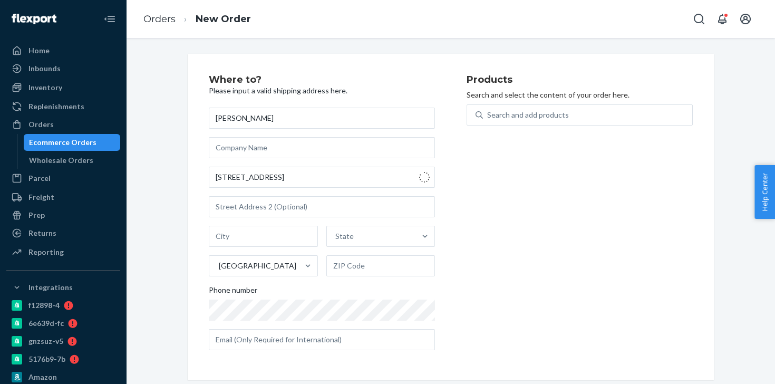
type input "4705 E Thunder Hawk Rd"
type input "Cave Creek"
type input "85331"
click at [545, 108] on div "Search and add products" at bounding box center [587, 114] width 209 height 19
click at [488, 110] on input "Search and add products" at bounding box center [487, 115] width 1 height 11
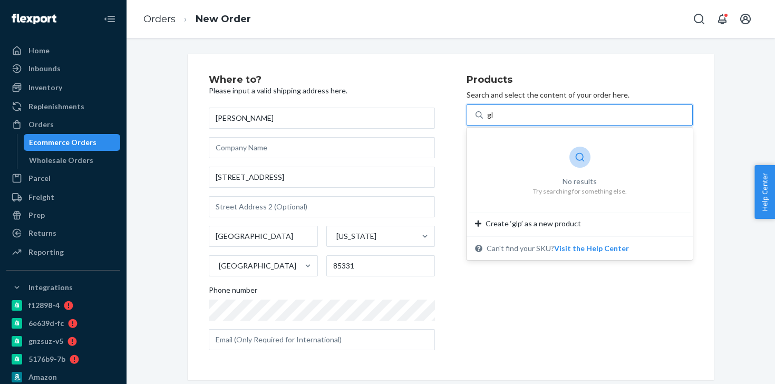
type input "g"
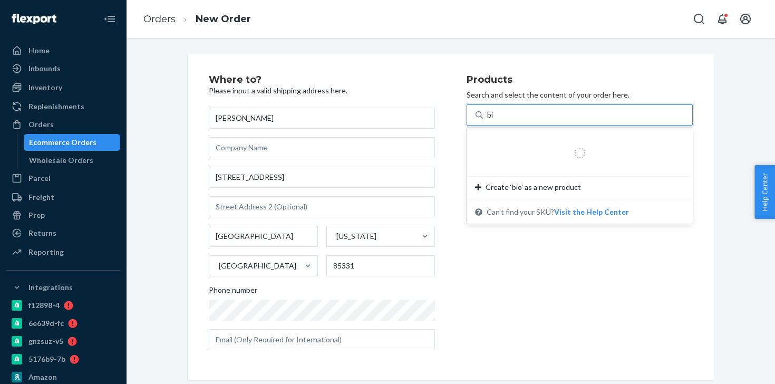
type input "b"
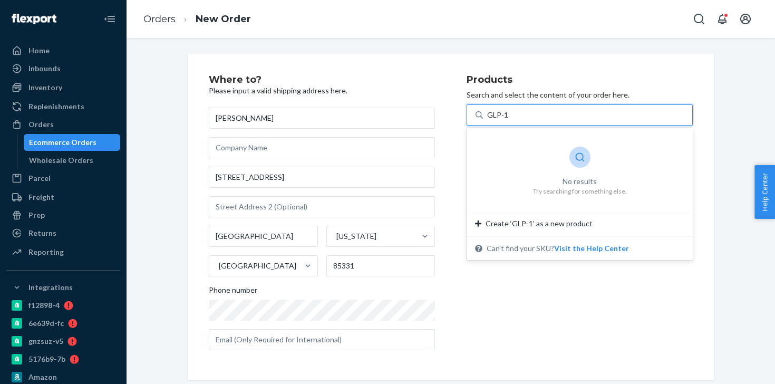
type input "GLP-1"
click at [517, 340] on div "Products Search and select the content of your order here. 0 results available …" at bounding box center [580, 217] width 226 height 284
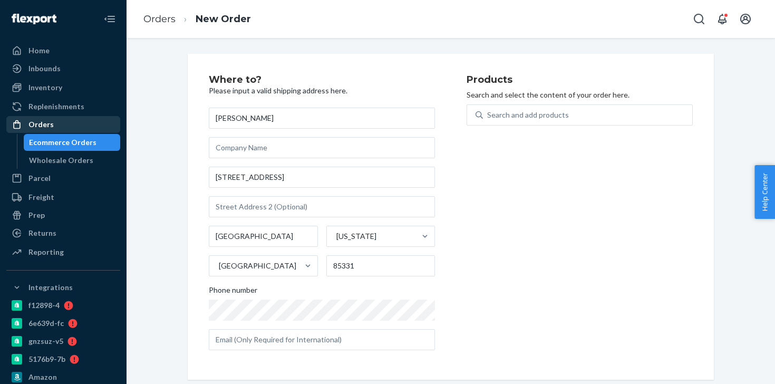
click at [71, 125] on div "Orders" at bounding box center [63, 124] width 112 height 15
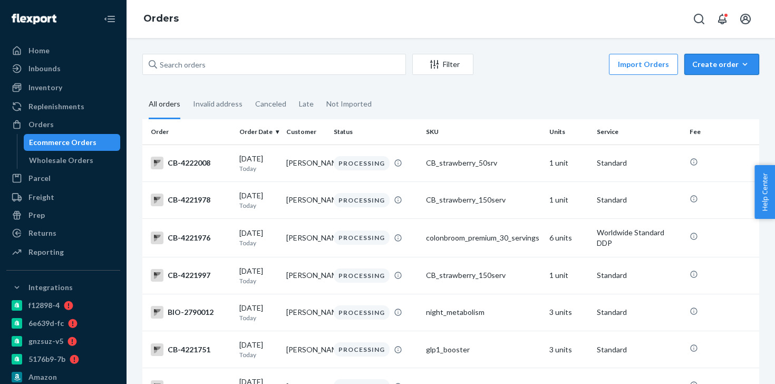
click at [732, 63] on div "Create order" at bounding box center [721, 64] width 59 height 11
click at [729, 95] on button "Ecommerce order" at bounding box center [737, 90] width 101 height 23
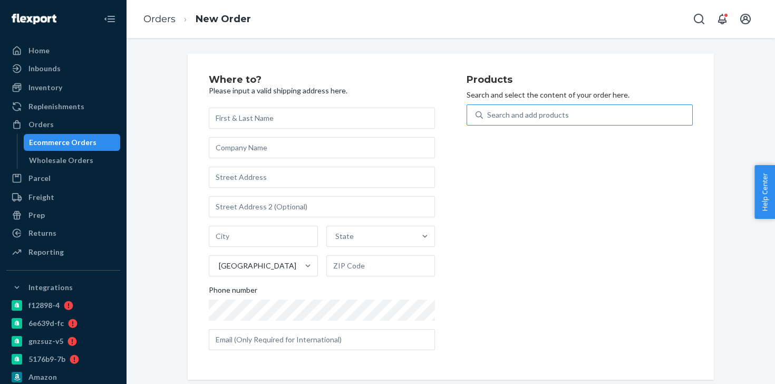
click at [583, 114] on div "Search and add products" at bounding box center [587, 114] width 209 height 19
click at [488, 114] on input "Search and add products" at bounding box center [487, 115] width 1 height 11
type input "GLP"
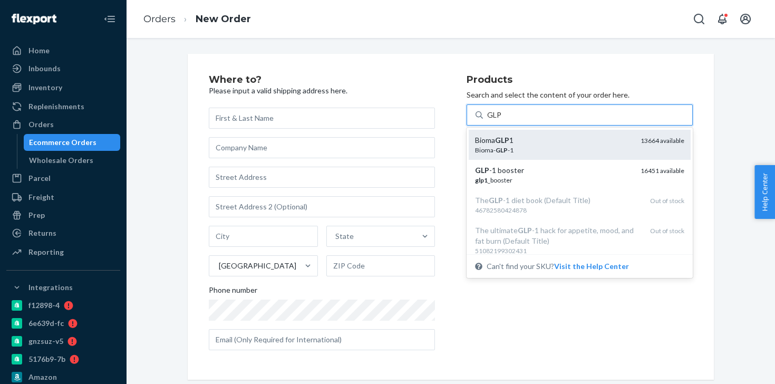
click at [558, 139] on div "Bioma GLP 1" at bounding box center [553, 140] width 157 height 11
click at [502, 120] on input "GLP" at bounding box center [494, 115] width 15 height 11
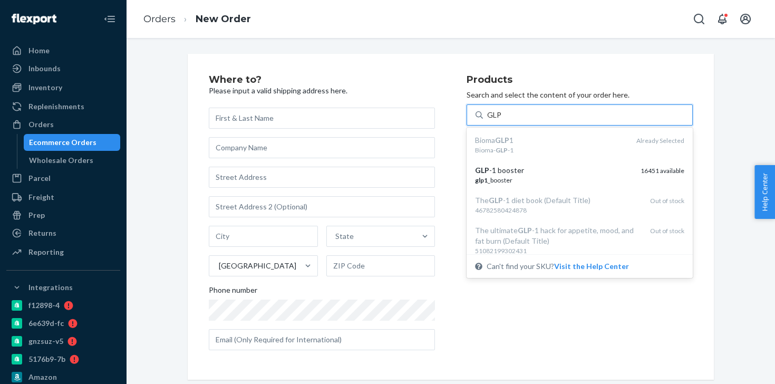
type input "GLP"
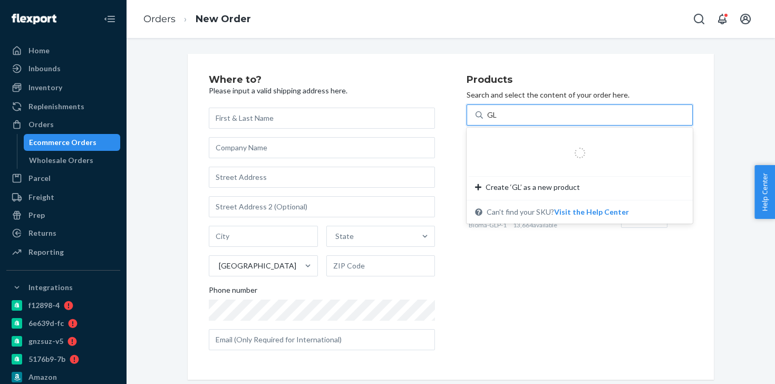
type input "GLP"
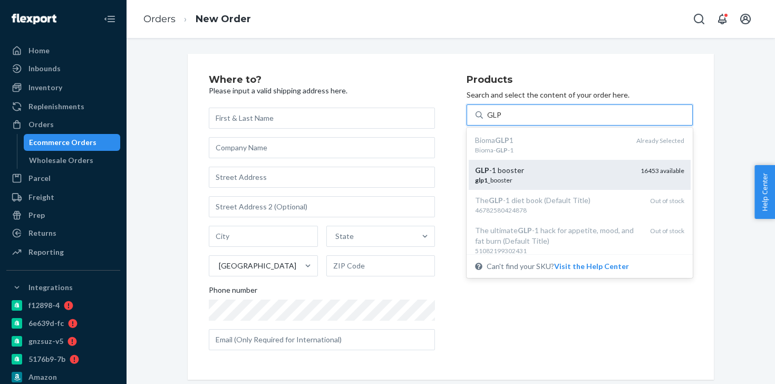
click at [500, 166] on div "GLP -1 booster" at bounding box center [553, 170] width 157 height 11
click at [500, 120] on input "GLP" at bounding box center [494, 115] width 15 height 11
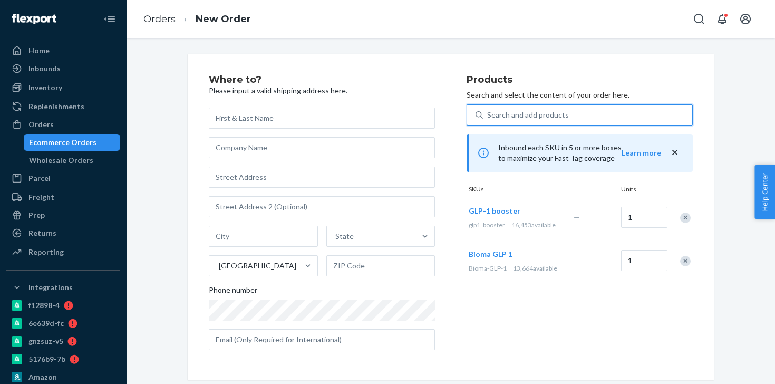
click at [685, 218] on div "Remove Item" at bounding box center [685, 218] width 11 height 11
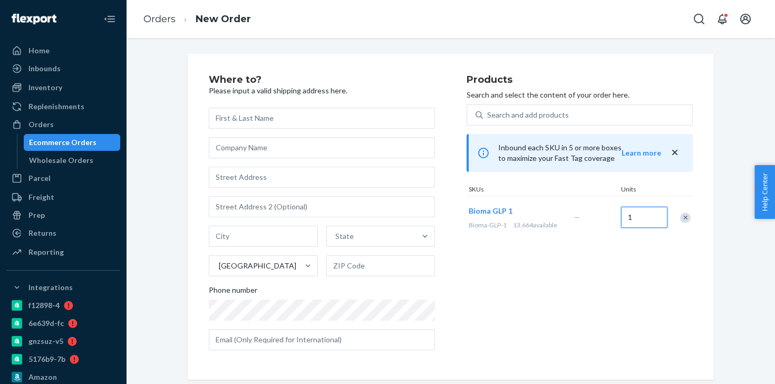
click at [657, 221] on input "1" at bounding box center [644, 217] width 46 height 21
type input "2"
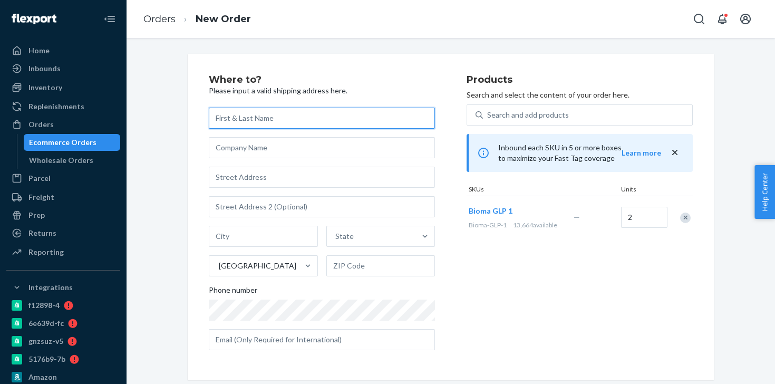
click at [285, 123] on input "text" at bounding box center [322, 118] width 226 height 21
paste input "Brenda Seider."
type input "Brenda Seider."
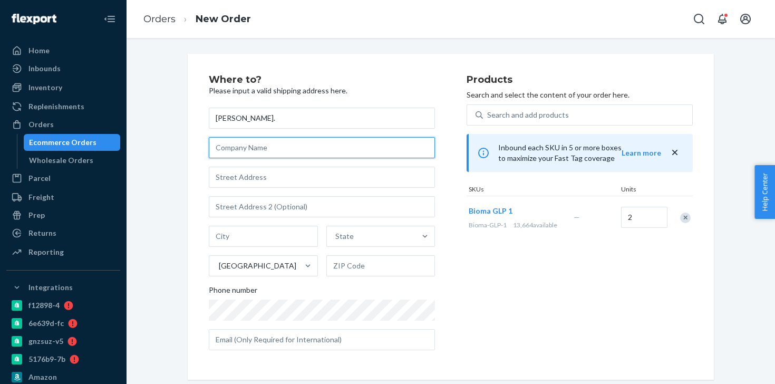
click at [274, 148] on input "text" at bounding box center [322, 147] width 226 height 21
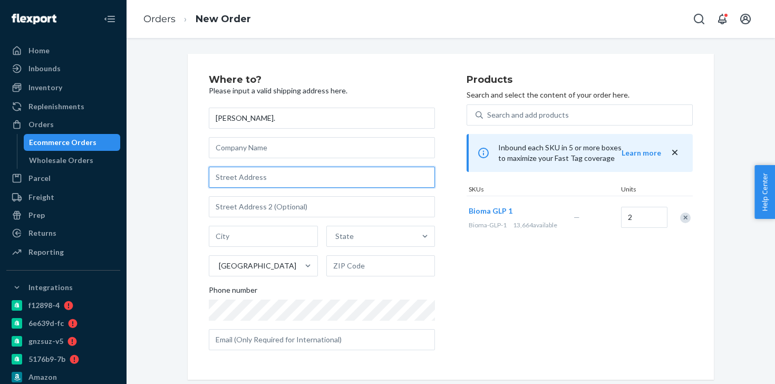
click at [265, 179] on input "text" at bounding box center [322, 177] width 226 height 21
paste input "4705 E Thunder Hawk Road Cave Creek"
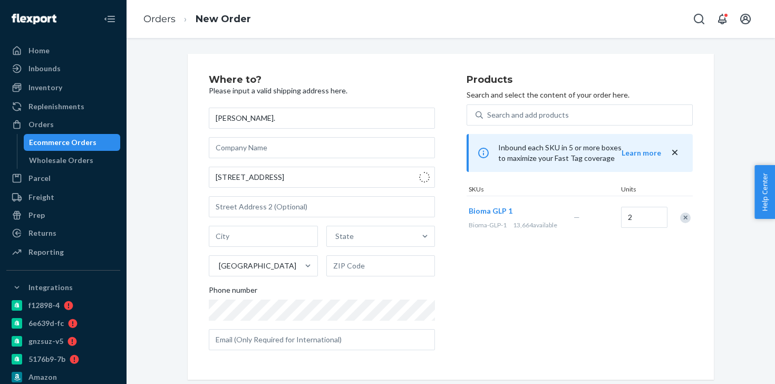
type input "4705 E Thunder Hawk Rd"
type input "Cave Creek"
type input "85331"
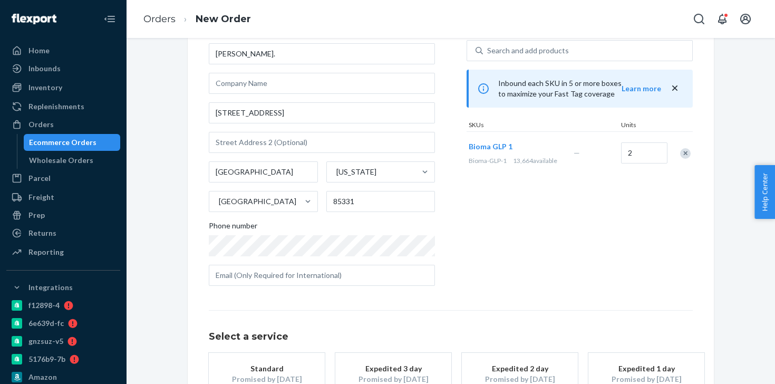
scroll to position [94, 0]
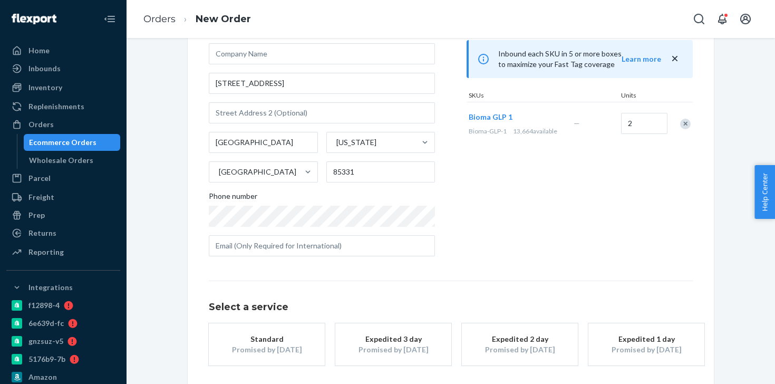
click at [402, 326] on button "Expedited 3 day Promised by Sep 29, 2025" at bounding box center [393, 344] width 116 height 42
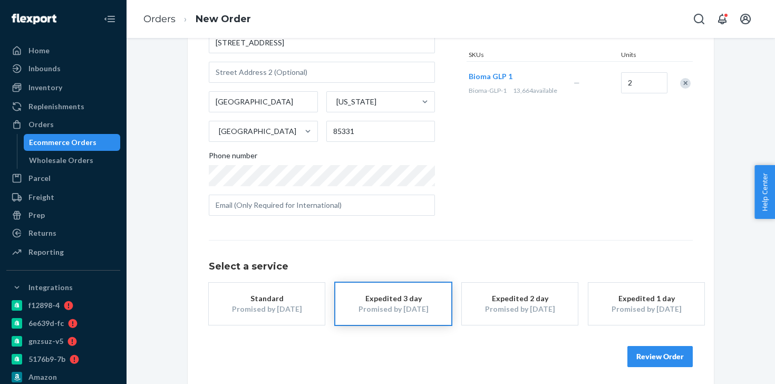
scroll to position [138, 0]
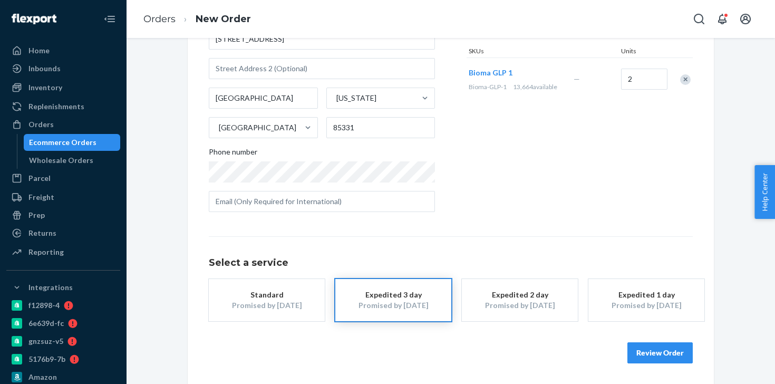
click at [657, 355] on button "Review Order" at bounding box center [660, 352] width 65 height 21
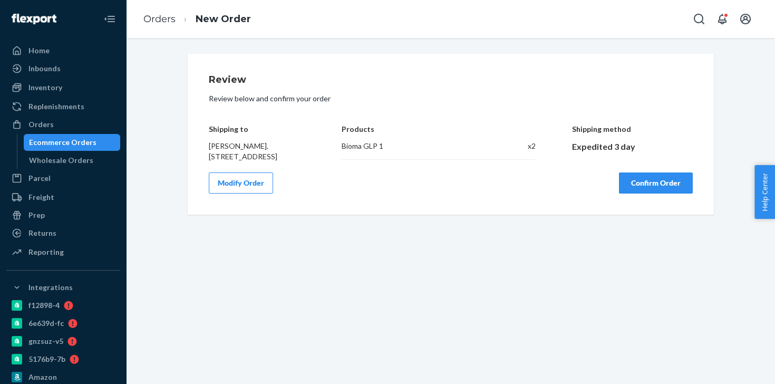
click at [636, 194] on button "Confirm Order" at bounding box center [656, 182] width 74 height 21
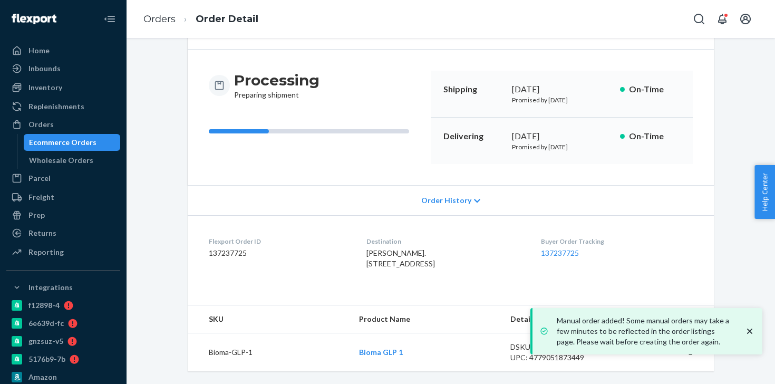
scroll to position [101, 0]
click at [233, 248] on dd "137237725" at bounding box center [279, 253] width 141 height 11
copy dd "137237725"
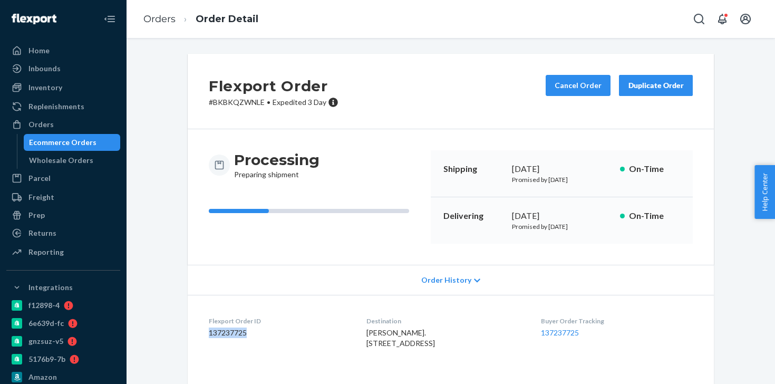
scroll to position [52, 0]
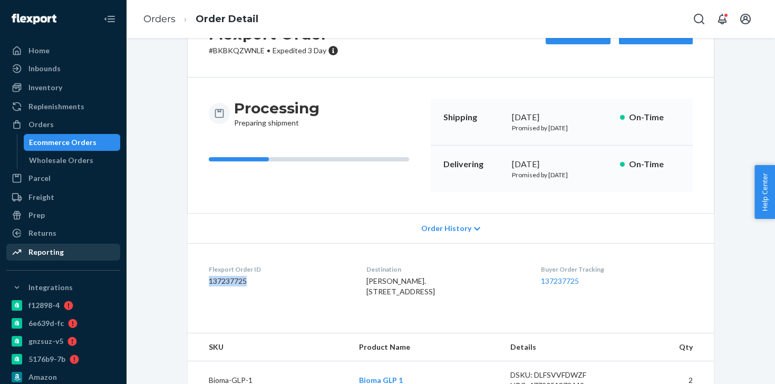
click at [71, 253] on div "Reporting" at bounding box center [63, 252] width 112 height 15
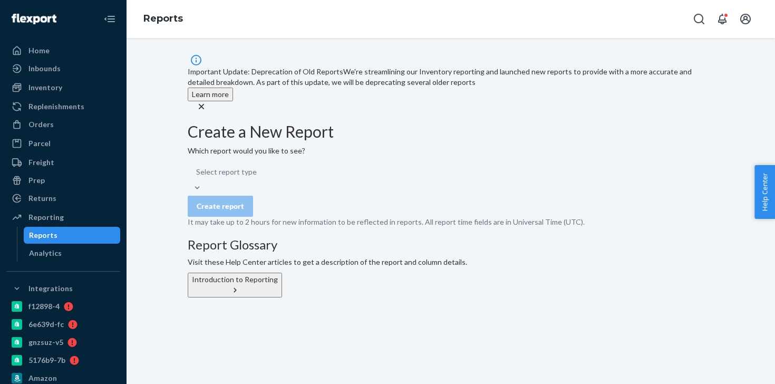
click at [312, 189] on div "Select report type" at bounding box center [451, 177] width 526 height 32
click at [294, 189] on div "Select report type" at bounding box center [451, 177] width 526 height 32
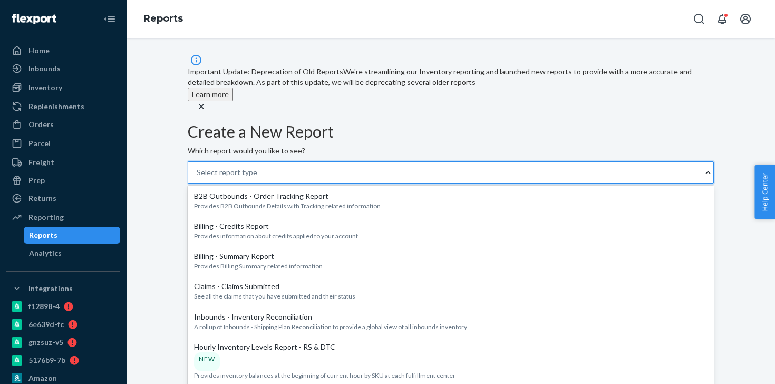
click at [294, 183] on div "Select report type" at bounding box center [445, 172] width 515 height 21
click at [198, 178] on input "option B2B Outbounds - Order Tracking Report focused, 1 of 36. 36 results avail…" at bounding box center [197, 172] width 1 height 11
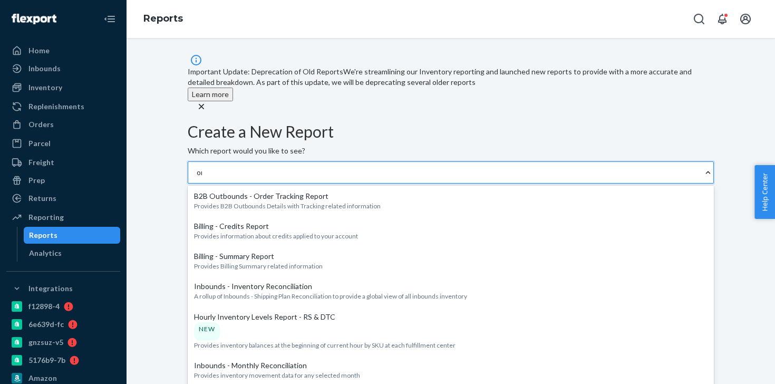
type input "ord"
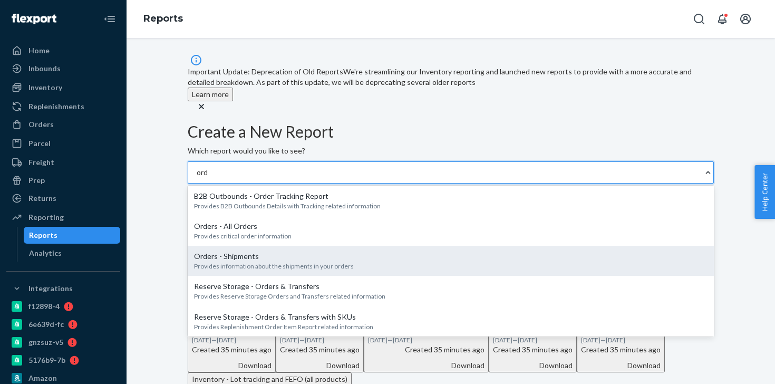
click at [301, 262] on div "Orders - Shipments" at bounding box center [451, 256] width 514 height 11
click at [209, 178] on input "ord" at bounding box center [203, 172] width 12 height 11
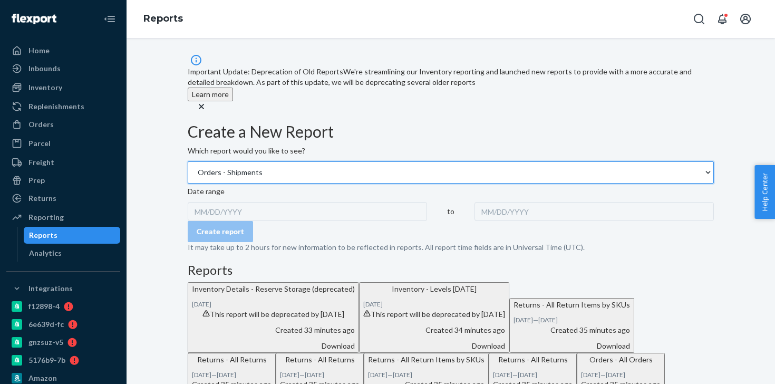
click at [254, 221] on div "MM/DD/YYYY" at bounding box center [307, 211] width 239 height 19
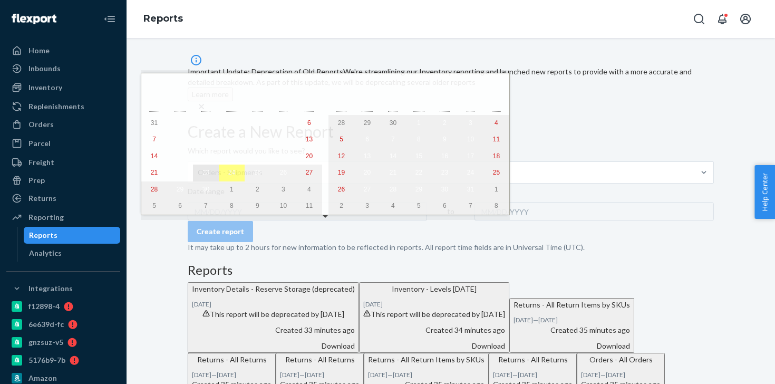
click at [203, 176] on abbr "23" at bounding box center [206, 172] width 7 height 7
click at [203, 174] on abbr "23" at bounding box center [206, 172] width 7 height 7
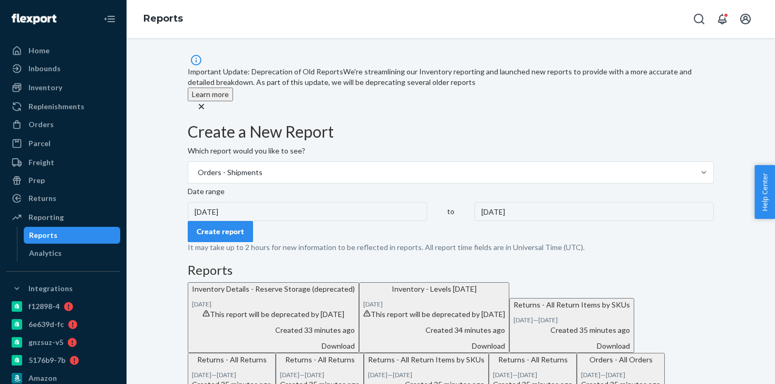
click at [252, 242] on button "Create report" at bounding box center [220, 231] width 65 height 21
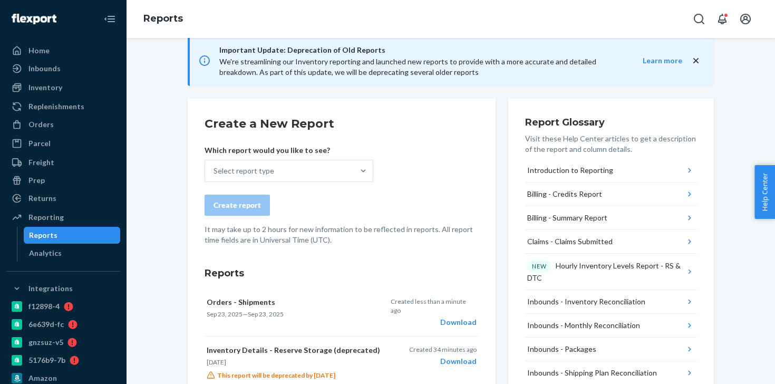
scroll to position [21, 0]
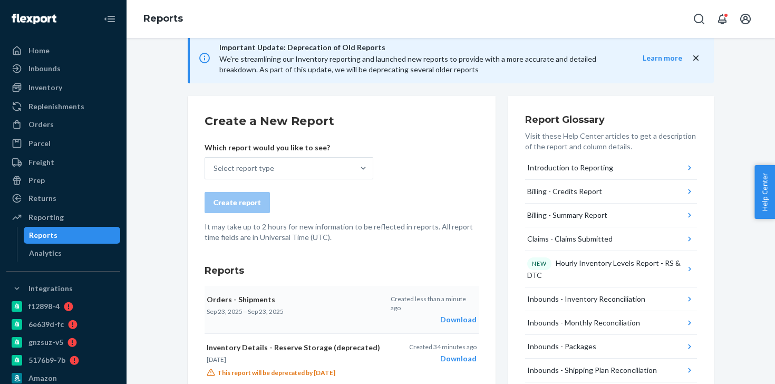
click at [460, 314] on div "Download" at bounding box center [434, 319] width 86 height 11
click at [52, 87] on div "Inventory" at bounding box center [45, 87] width 34 height 11
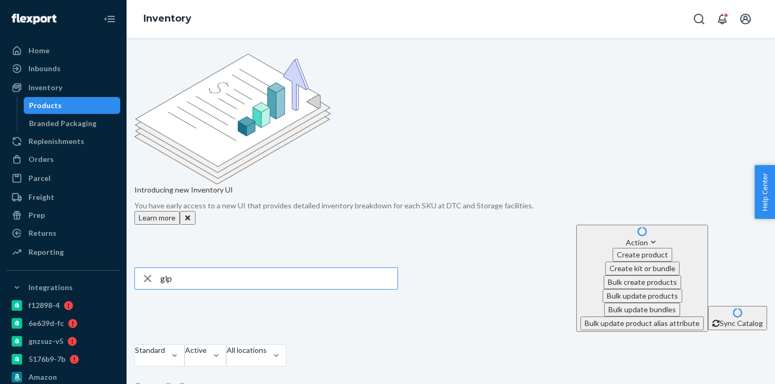
scroll to position [18, 0]
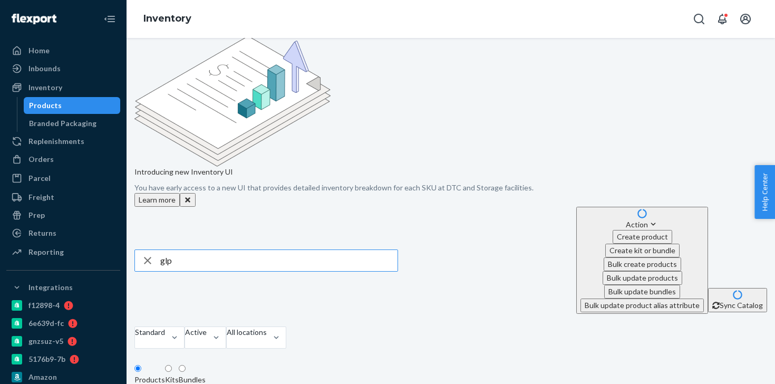
type input "glp1"
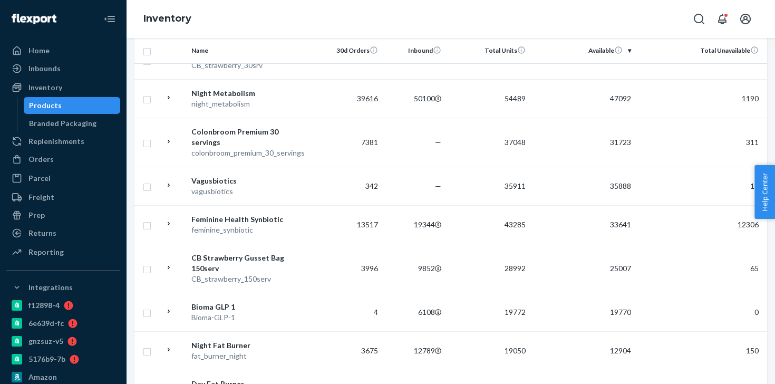
scroll to position [468, 0]
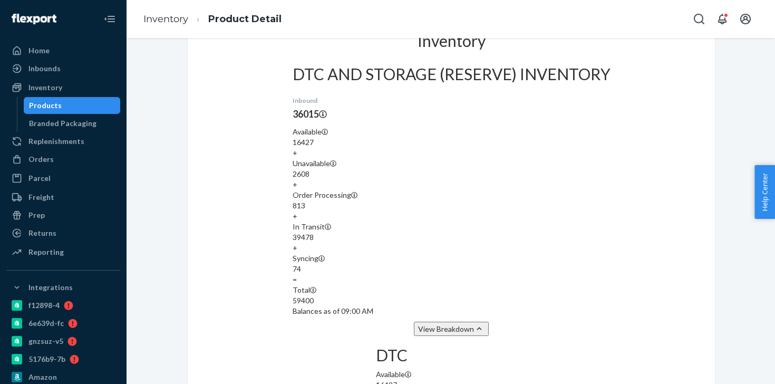
scroll to position [820, 0]
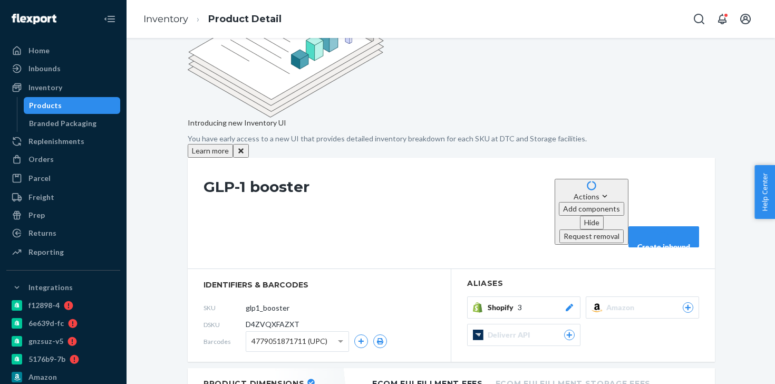
scroll to position [68, 0]
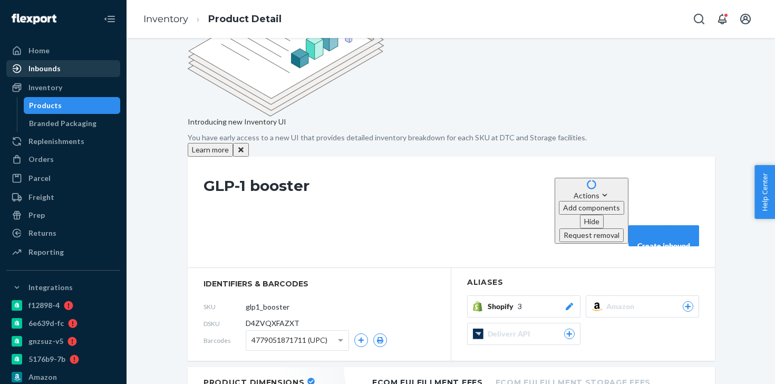
click at [55, 61] on div "Inbounds" at bounding box center [63, 68] width 112 height 15
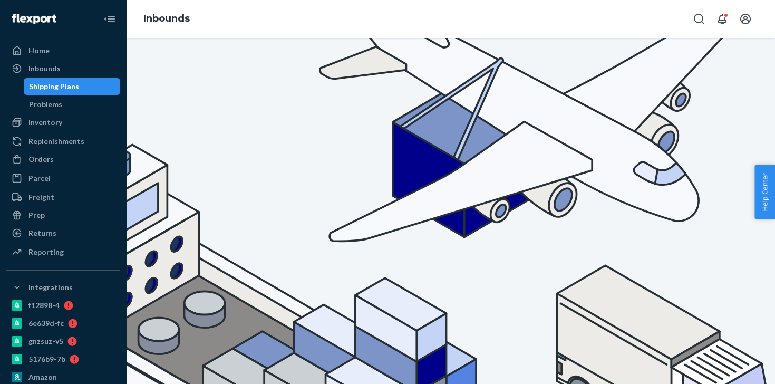
type input "RPI45O1768LLF/WHQ09J9YRTAUG"
drag, startPoint x: 321, startPoint y: 147, endPoint x: 232, endPoint y: 147, distance: 89.1
type input "RPI45O1768LLF"
click at [81, 144] on div "Replenishments" at bounding box center [56, 141] width 56 height 11
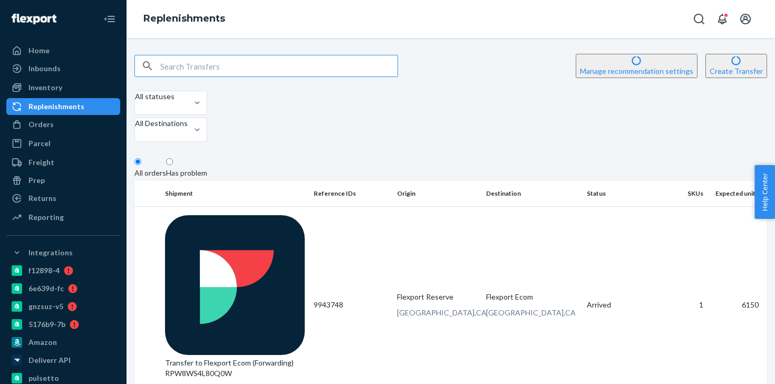
type input "v"
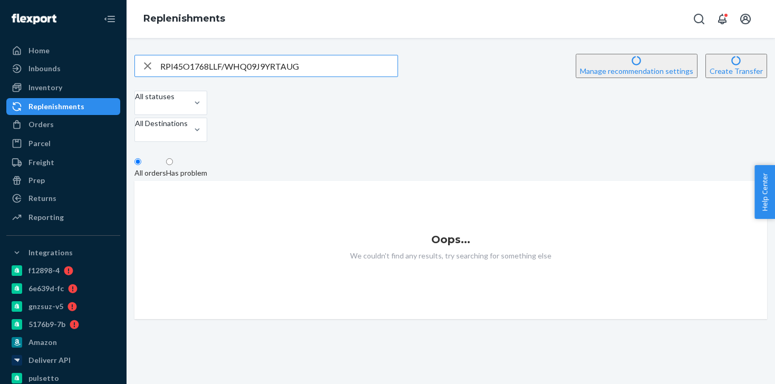
drag, startPoint x: 311, startPoint y: 66, endPoint x: 234, endPoint y: 65, distance: 77.5
click at [234, 65] on input "RPI45O1768LLF/WHQ09J9YRTAUG" at bounding box center [278, 65] width 237 height 21
type input "RPI45O1768LLF"
drag, startPoint x: 242, startPoint y: 71, endPoint x: 119, endPoint y: 70, distance: 122.9
click at [119, 70] on div "Home Inbounds Shipping Plans Problems Inventory Products Branded Packaging Repl…" at bounding box center [387, 192] width 775 height 384
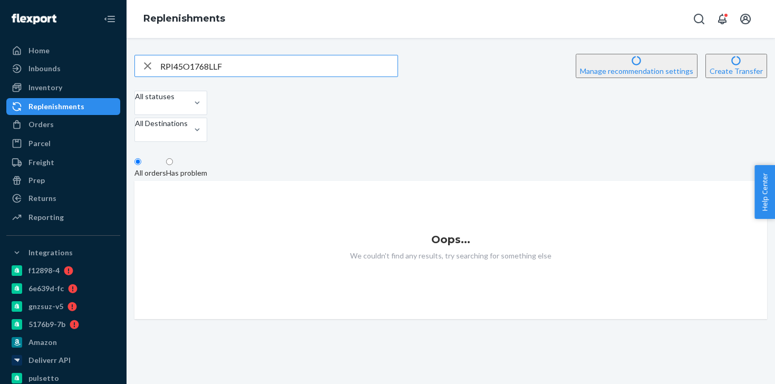
click at [151, 67] on icon "button" at bounding box center [147, 65] width 7 height 7
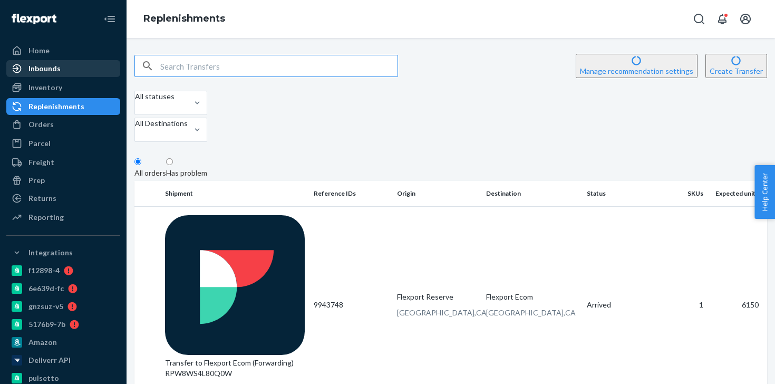
click at [78, 66] on div "Inbounds" at bounding box center [63, 68] width 112 height 15
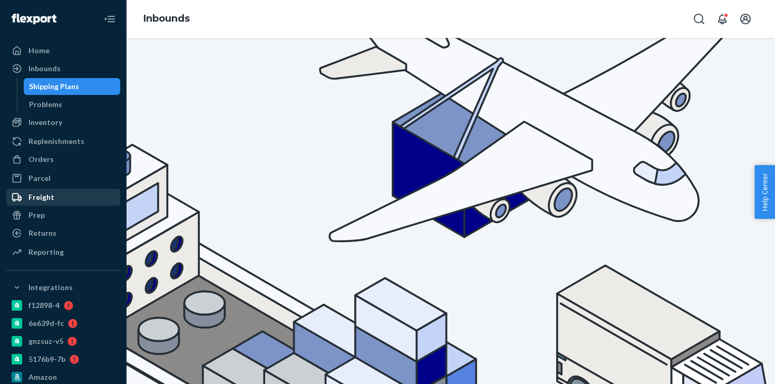
click at [74, 196] on div "Freight" at bounding box center [63, 197] width 112 height 15
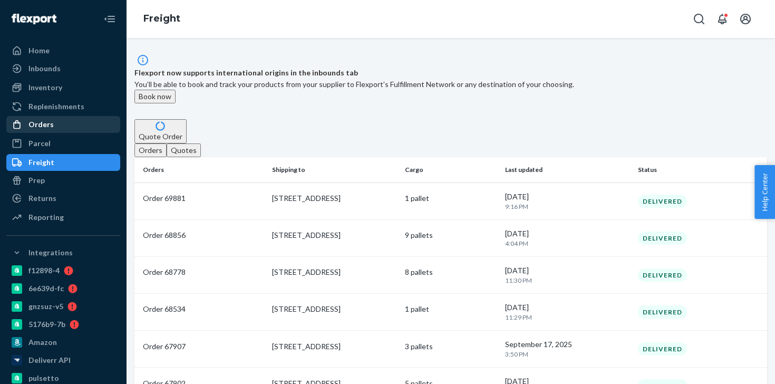
click at [76, 126] on div "Orders" at bounding box center [63, 124] width 112 height 15
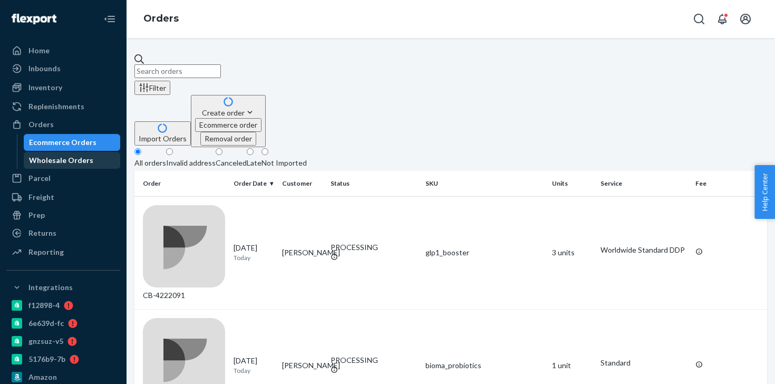
click at [77, 163] on div "Wholesale Orders" at bounding box center [61, 160] width 64 height 11
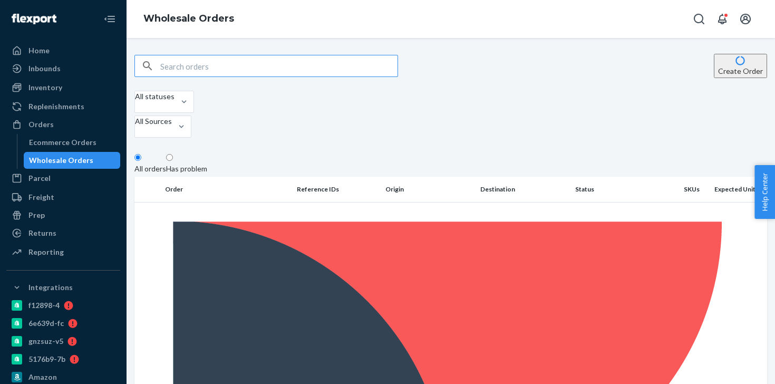
paste input "WHQ09J9YRTAUG"
type input "WHQ09J9YRTAUG"
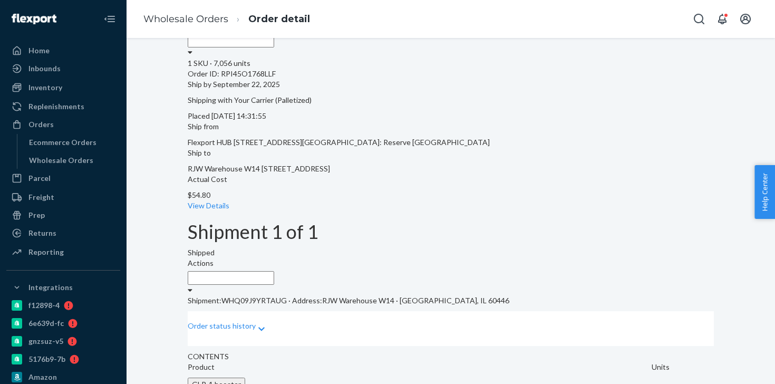
scroll to position [101, 0]
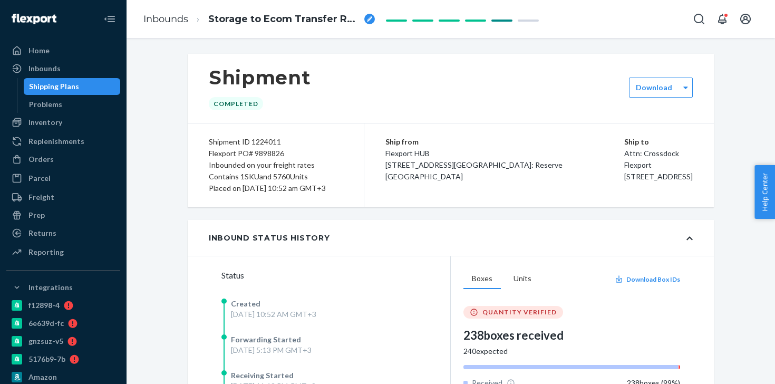
click at [267, 157] on div "Flexport PO# 9898826" at bounding box center [276, 154] width 134 height 12
copy div "9898826"
click at [63, 145] on div "Replenishments" at bounding box center [56, 141] width 56 height 11
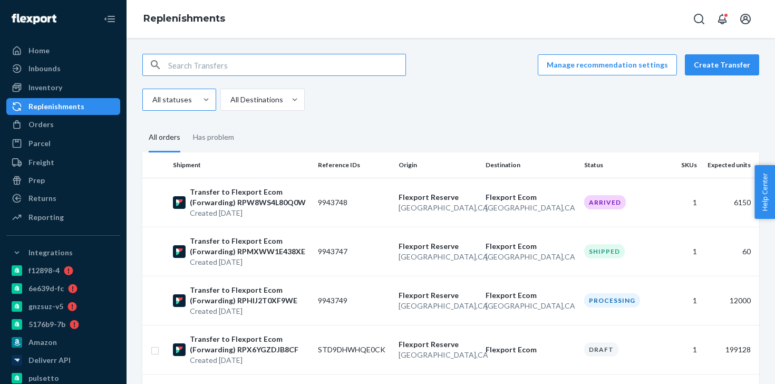
click at [196, 108] on div "All statuses" at bounding box center [170, 99] width 54 height 21
click at [152, 105] on input "All statuses" at bounding box center [151, 99] width 1 height 11
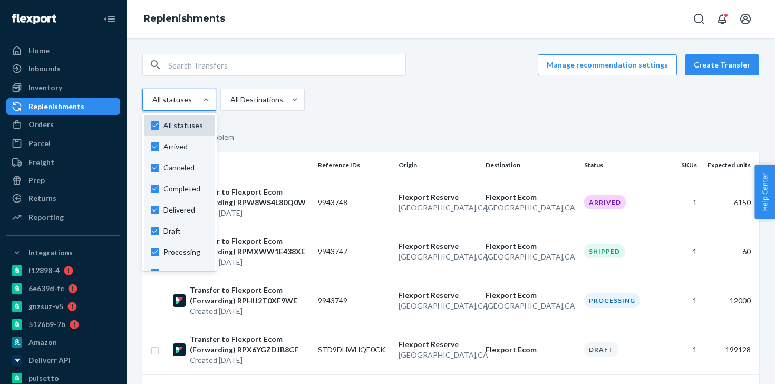
click at [182, 131] on div "All statuses" at bounding box center [179, 125] width 70 height 21
click at [152, 105] on input "option Arrived focused, 1 of 11. 11 results available. Use Up and Down to choos…" at bounding box center [151, 99] width 1 height 11
checkbox input "false"
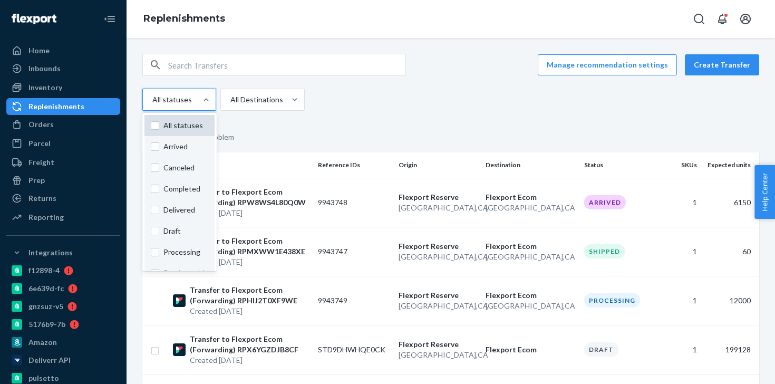
checkbox input "false"
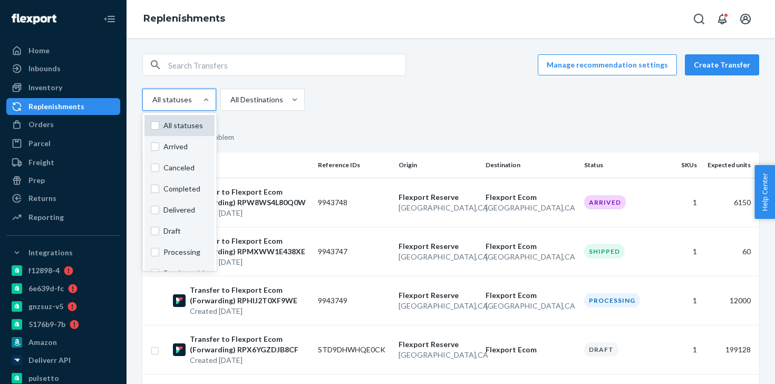
checkbox input "false"
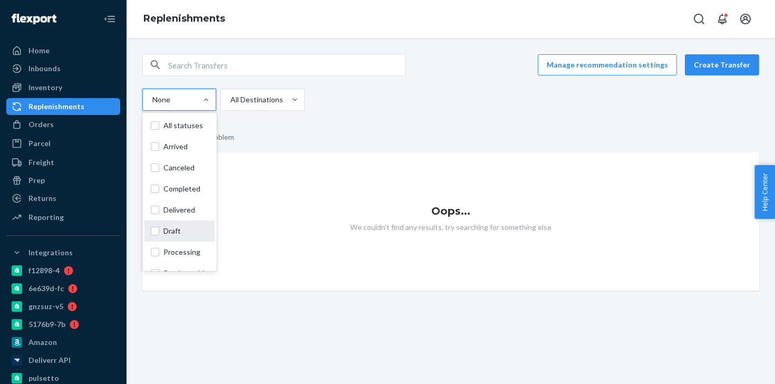
click at [183, 231] on span "Draft" at bounding box center [185, 231] width 45 height 11
checkbox input "true"
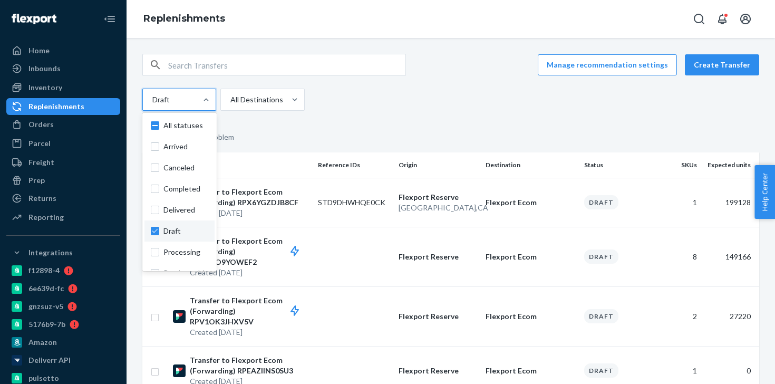
click at [396, 129] on fieldset "All orders Has problem" at bounding box center [450, 137] width 617 height 29
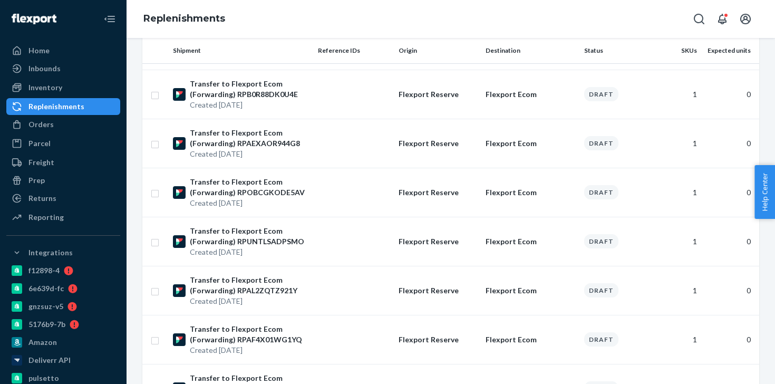
scroll to position [1098, 0]
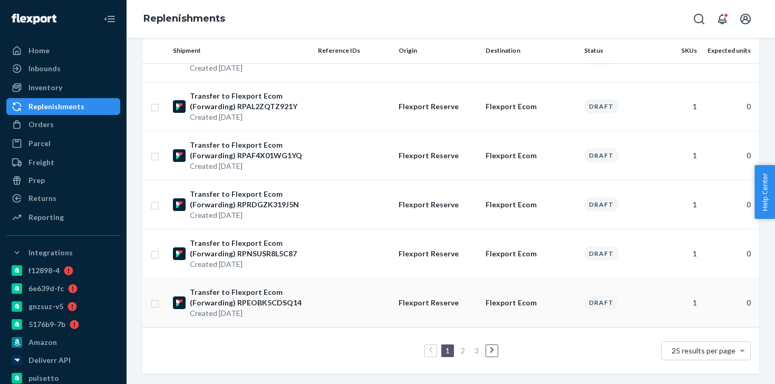
click at [353, 313] on td at bounding box center [354, 302] width 81 height 49
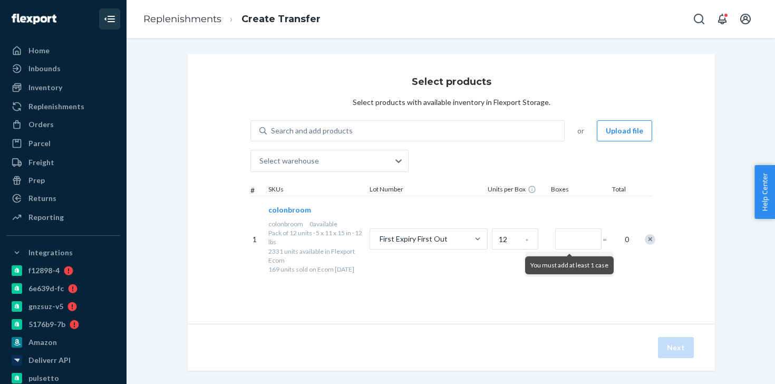
click at [110, 24] on icon "Close Navigation" at bounding box center [109, 19] width 13 height 13
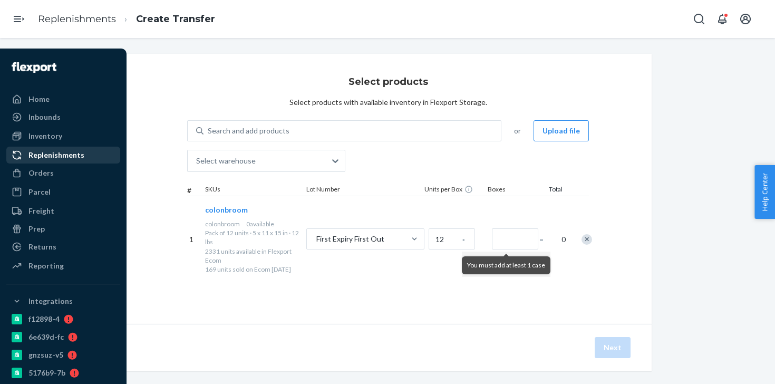
click at [76, 161] on div "Replenishments" at bounding box center [63, 155] width 112 height 15
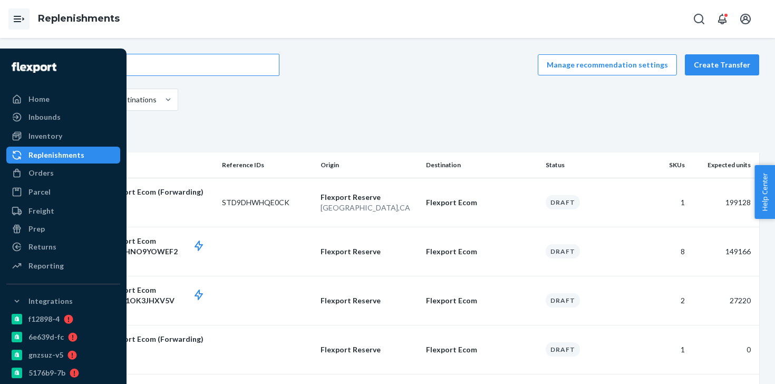
click at [17, 15] on icon "Open Navigation" at bounding box center [19, 19] width 13 height 13
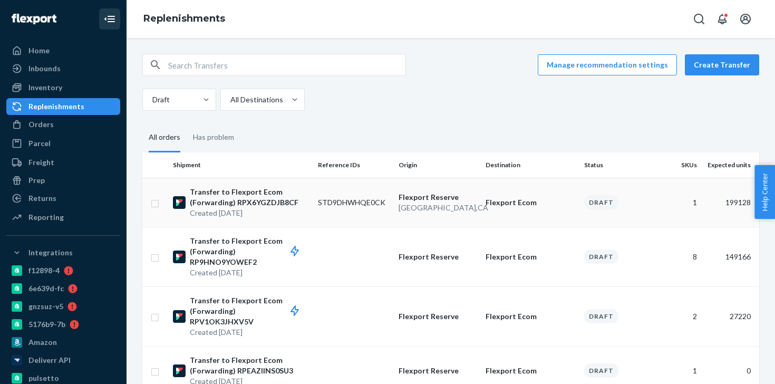
scroll to position [18, 0]
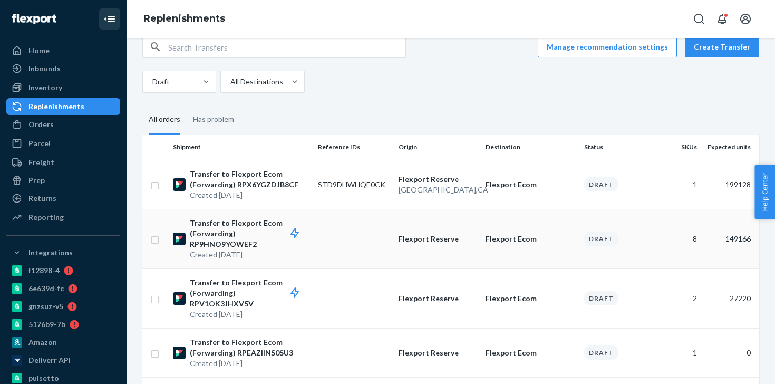
click at [360, 256] on td at bounding box center [354, 239] width 81 height 60
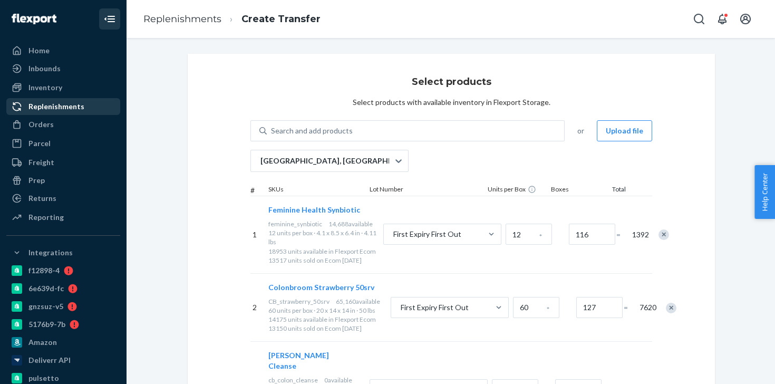
click at [81, 112] on div "Replenishments" at bounding box center [63, 106] width 112 height 15
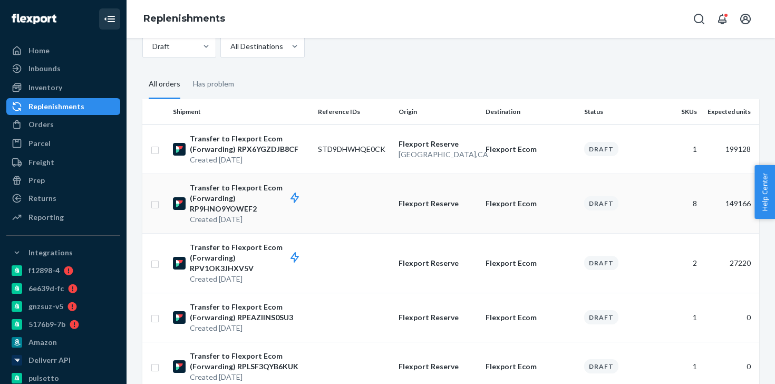
scroll to position [54, 0]
click at [337, 267] on td at bounding box center [354, 263] width 81 height 60
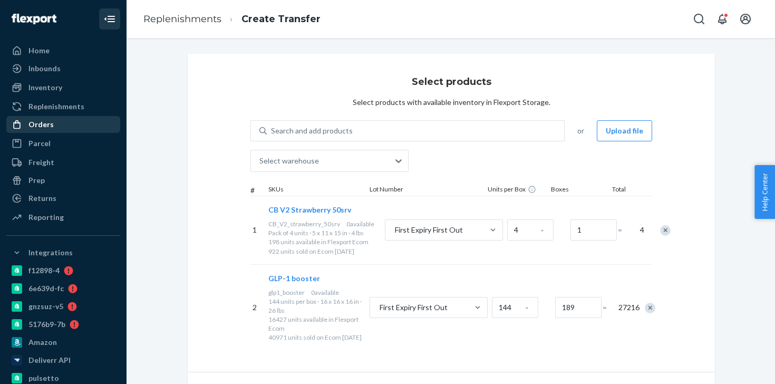
click at [72, 127] on div "Orders" at bounding box center [63, 124] width 112 height 15
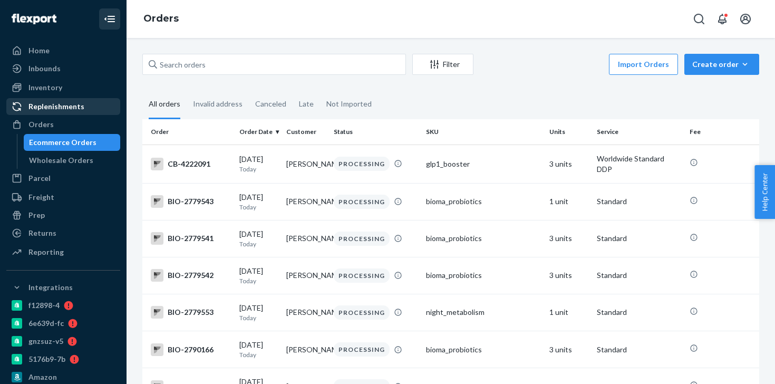
click at [70, 100] on div "Replenishments" at bounding box center [63, 106] width 112 height 15
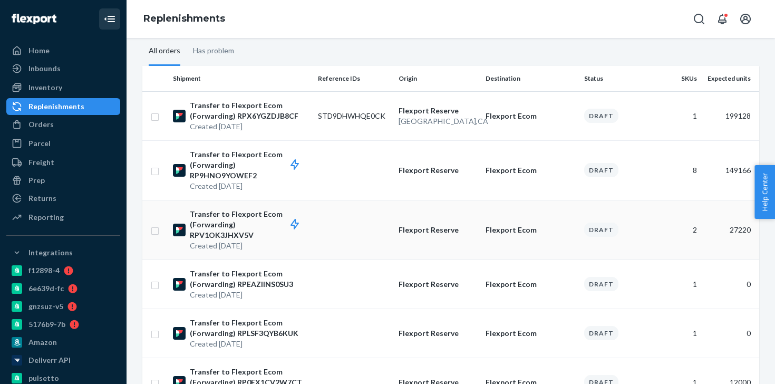
scroll to position [103, 0]
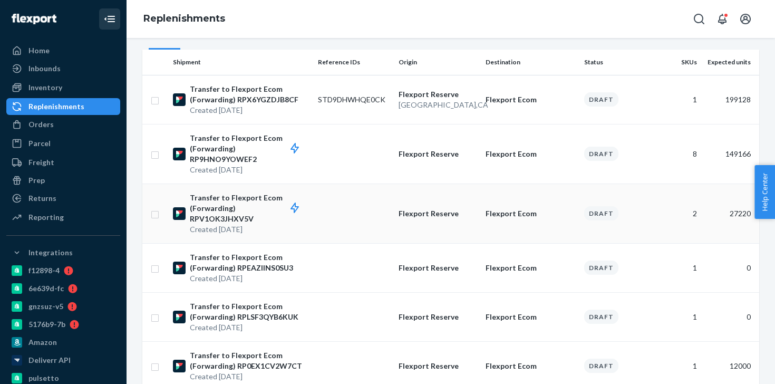
click at [338, 228] on td at bounding box center [354, 214] width 81 height 60
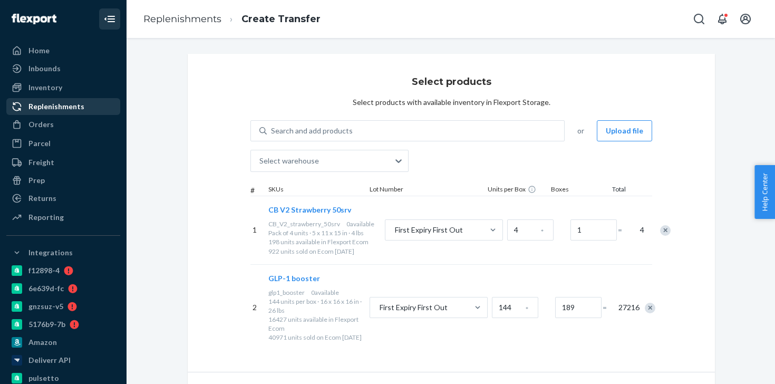
click at [65, 106] on div "Replenishments" at bounding box center [56, 106] width 56 height 11
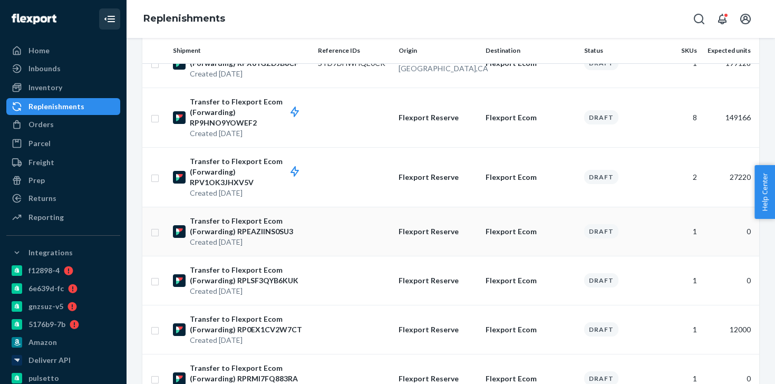
scroll to position [139, 0]
click at [314, 335] on td at bounding box center [354, 329] width 81 height 49
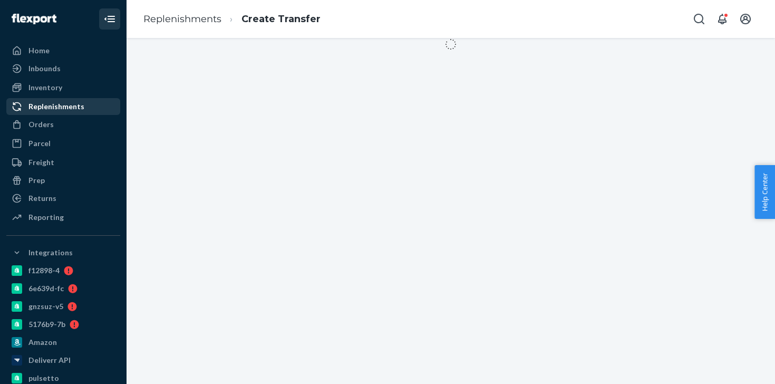
click at [76, 110] on div "Replenishments" at bounding box center [56, 106] width 56 height 11
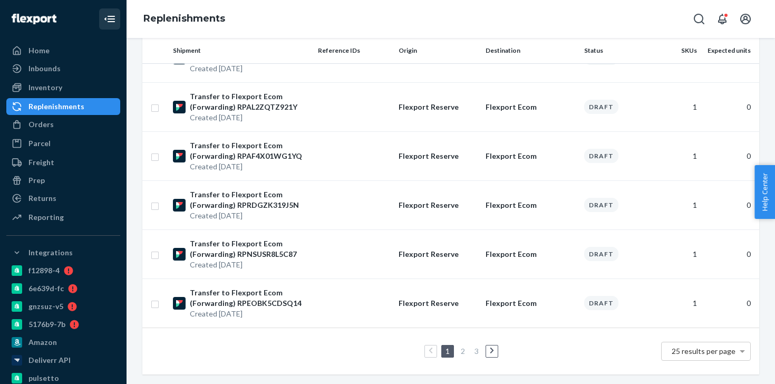
scroll to position [1096, 0]
click at [679, 351] on span "25 results per page" at bounding box center [704, 352] width 64 height 9
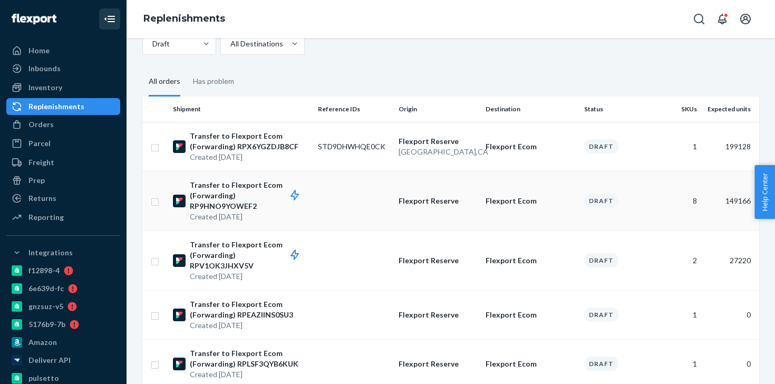
scroll to position [0, 0]
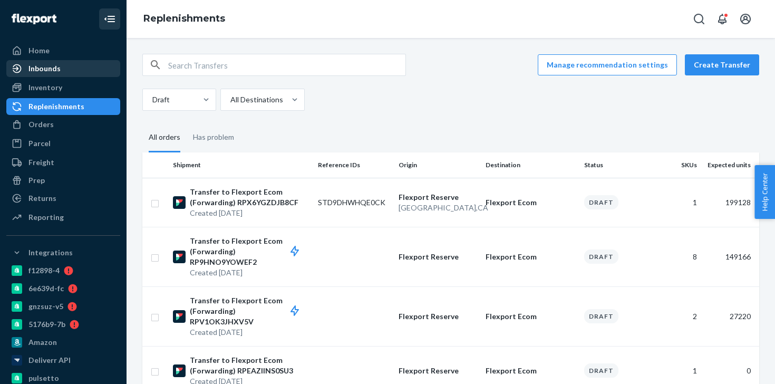
click at [73, 75] on div "Inbounds" at bounding box center [63, 68] width 112 height 15
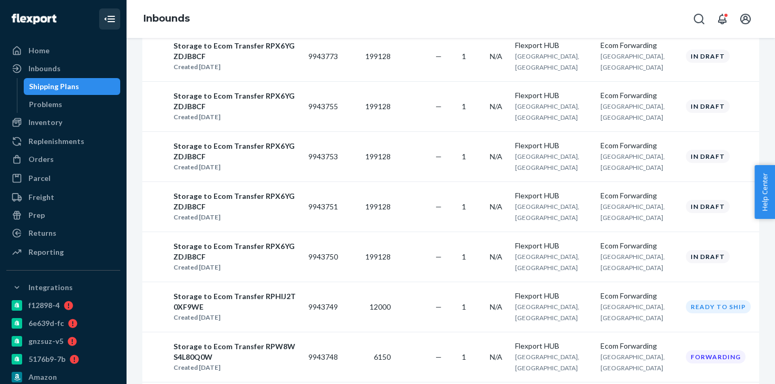
scroll to position [850, 0]
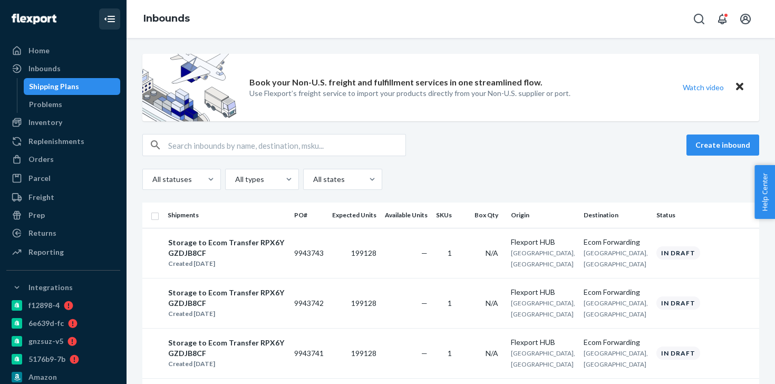
click at [158, 217] on input "checkbox" at bounding box center [155, 214] width 8 height 11
checkbox input "true"
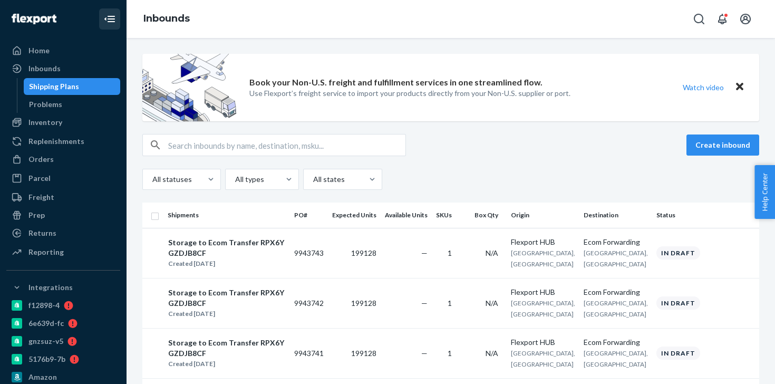
checkbox input "true"
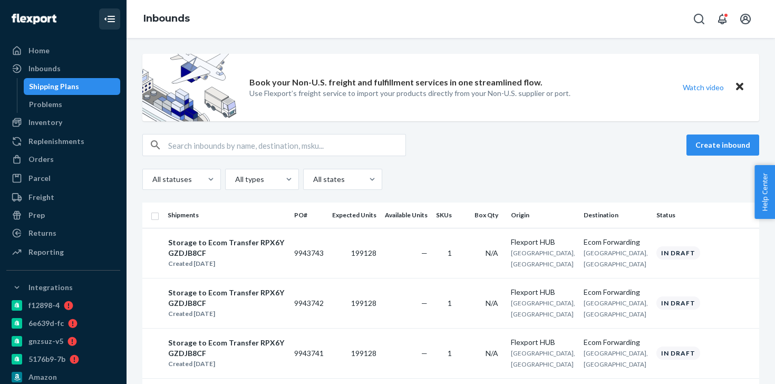
checkbox input "true"
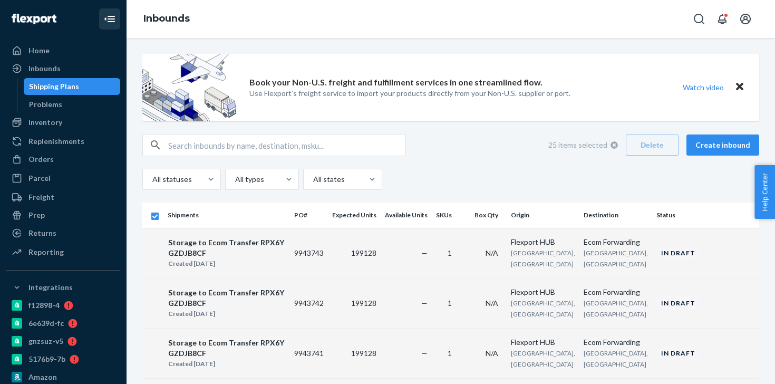
click at [158, 217] on input "checkbox" at bounding box center [155, 214] width 8 height 11
checkbox input "false"
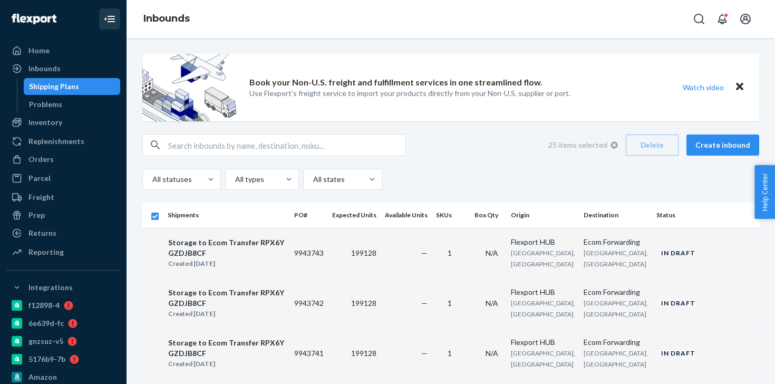
checkbox input "false"
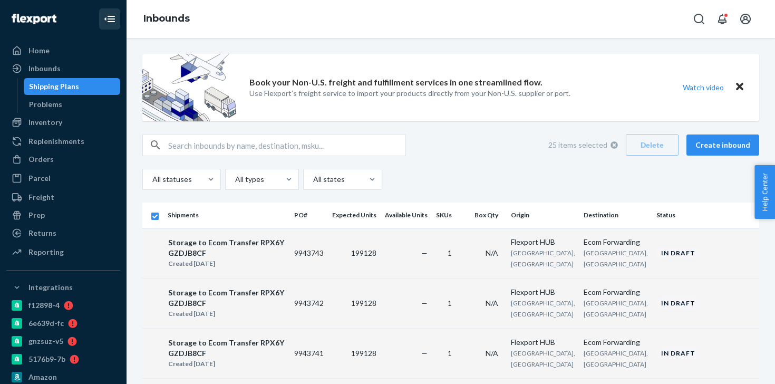
checkbox input "false"
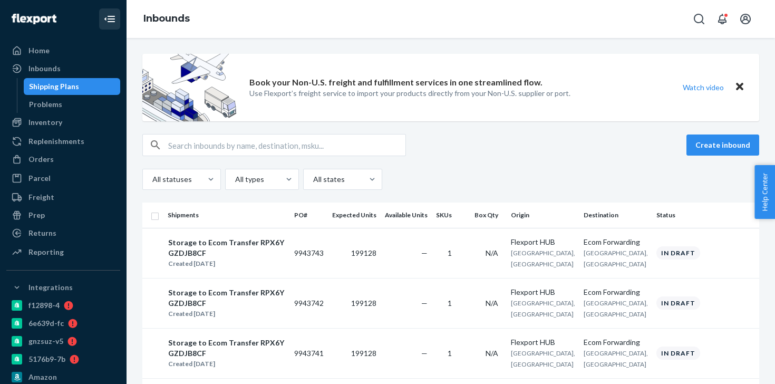
click at [158, 217] on input "checkbox" at bounding box center [155, 214] width 8 height 11
checkbox input "true"
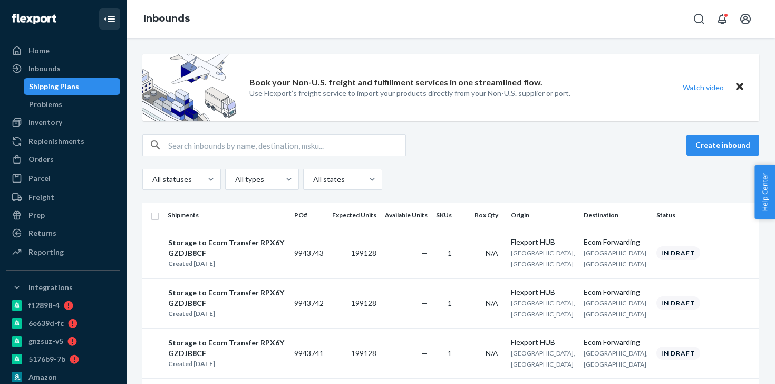
checkbox input "true"
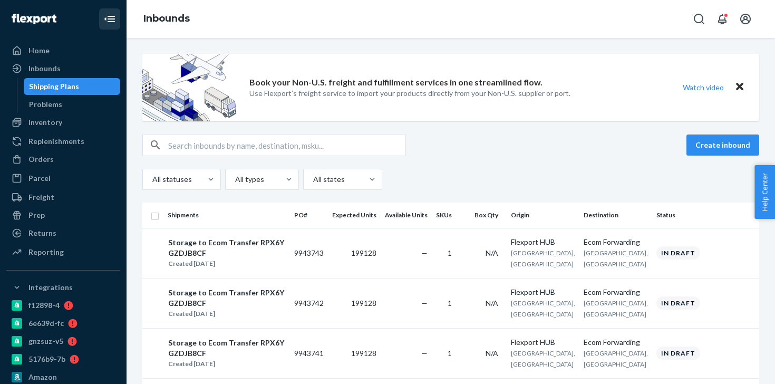
checkbox input "true"
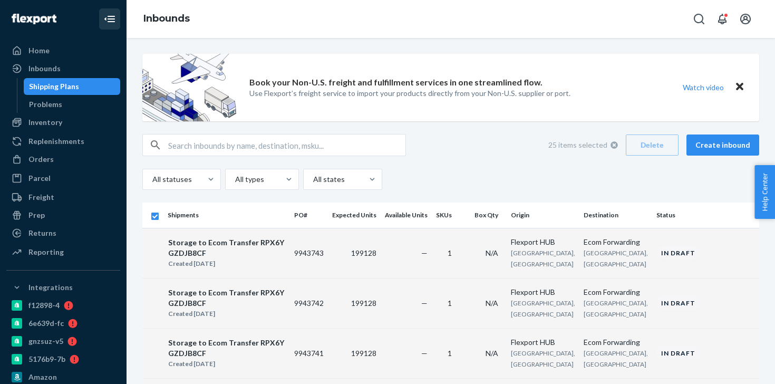
scroll to position [27, 0]
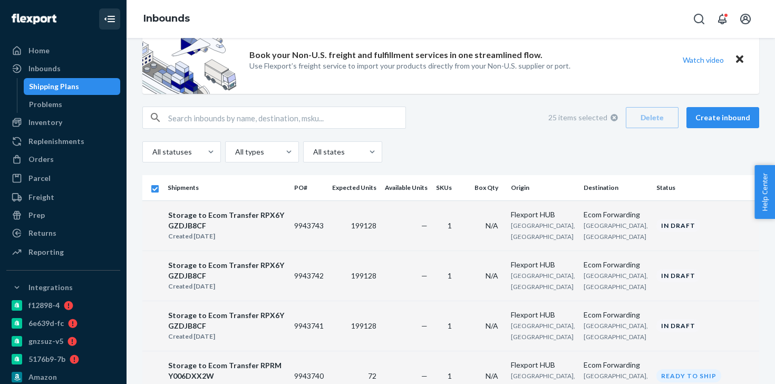
click at [157, 189] on input "checkbox" at bounding box center [155, 187] width 8 height 11
checkbox input "false"
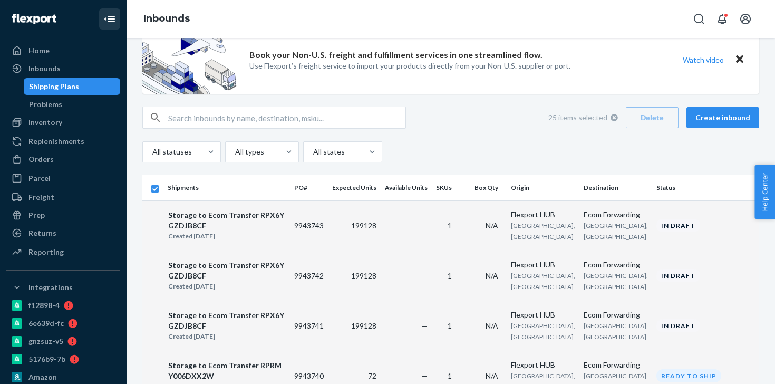
checkbox input "false"
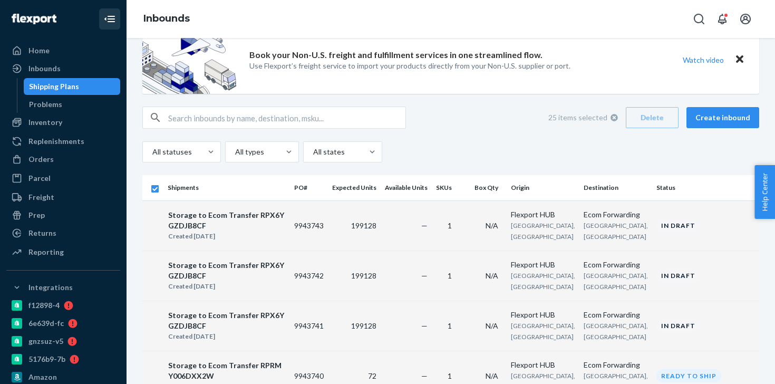
checkbox input "false"
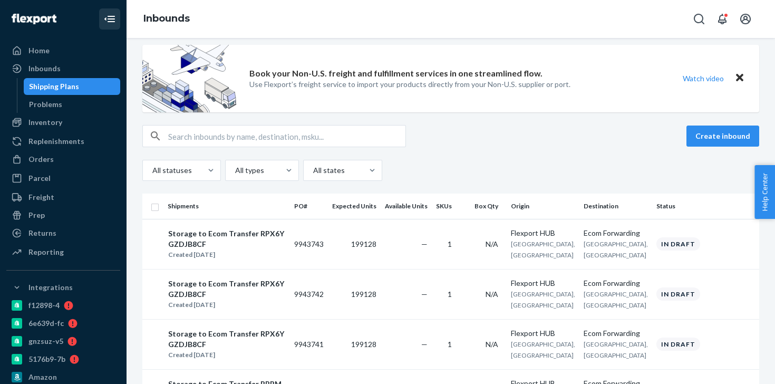
scroll to position [0, 0]
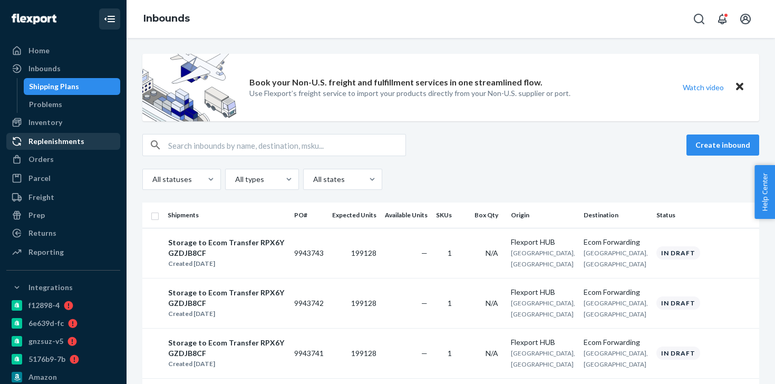
click at [84, 147] on div "Replenishments" at bounding box center [63, 141] width 112 height 15
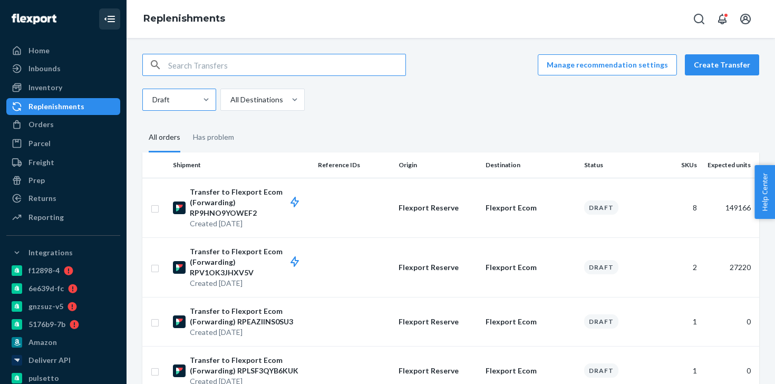
click at [184, 100] on div "Draft" at bounding box center [170, 99] width 54 height 21
click at [152, 100] on input "Draft" at bounding box center [151, 99] width 1 height 11
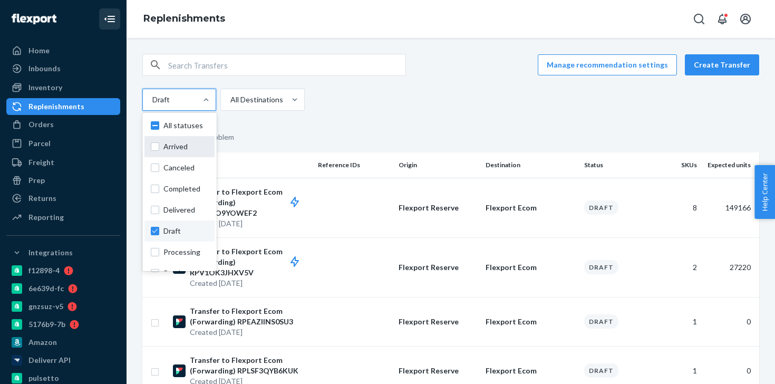
click at [188, 140] on div "Arrived" at bounding box center [179, 146] width 70 height 21
click at [152, 105] on input "option Arrived focused, 1 of 11. 11 results available. Use Up and Down to choos…" at bounding box center [151, 99] width 1 height 11
checkbox input "true"
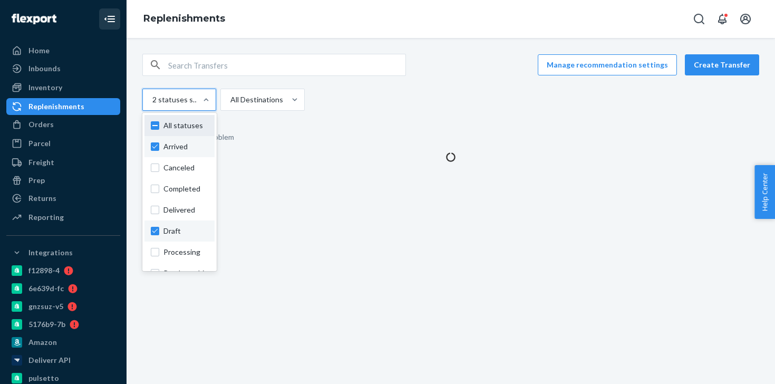
click at [179, 124] on span "All statuses" at bounding box center [185, 125] width 45 height 11
checkbox input "true"
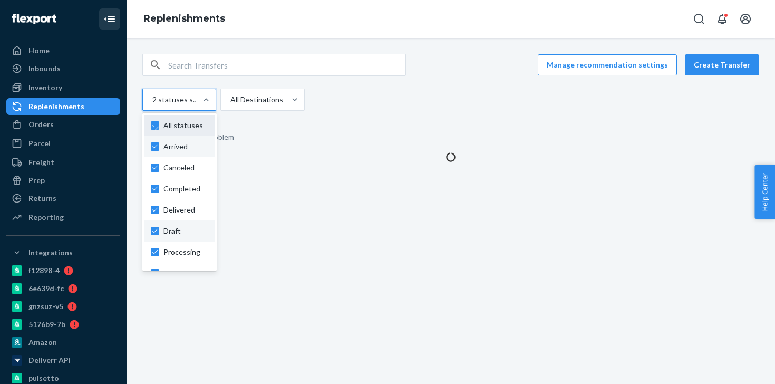
checkbox input "true"
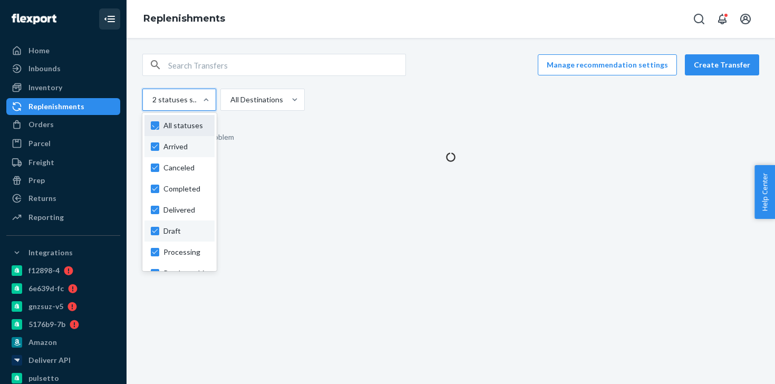
checkbox input "true"
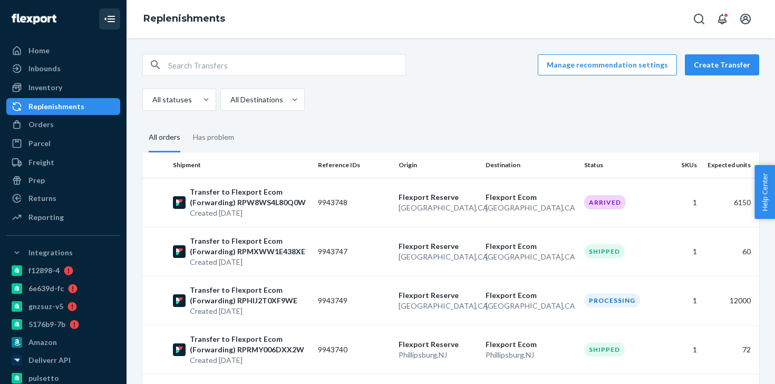
click at [356, 102] on div "All statuses All Destinations" at bounding box center [446, 100] width 609 height 22
click at [711, 64] on button "Create Transfer" at bounding box center [722, 64] width 74 height 21
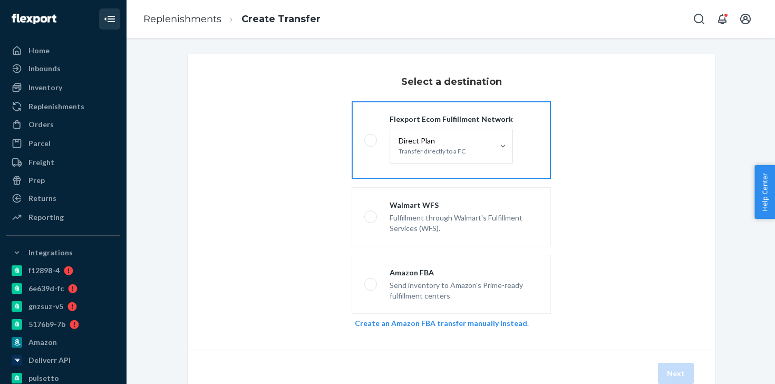
click at [356, 131] on label "Flexport Ecom Fulfillment Network Direct Plan Transfer directly to a FC" at bounding box center [451, 140] width 199 height 78
click at [364, 137] on input "Flexport Ecom Fulfillment Network Direct Plan Transfer directly to a FC" at bounding box center [367, 140] width 7 height 7
radio input "true"
click at [471, 151] on div "Direct Plan Transfer directly to a FC" at bounding box center [441, 146] width 103 height 34
click at [413, 146] on input "Direct Plan Transfer directly to a FC" at bounding box center [413, 146] width 0 height 0
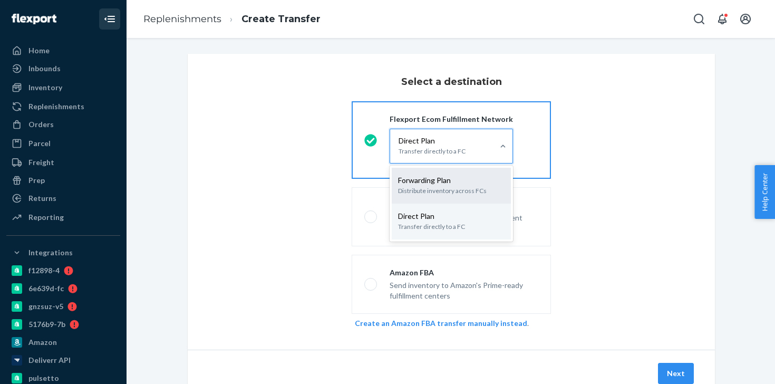
click at [471, 175] on p "Forwarding Plan" at bounding box center [451, 180] width 107 height 11
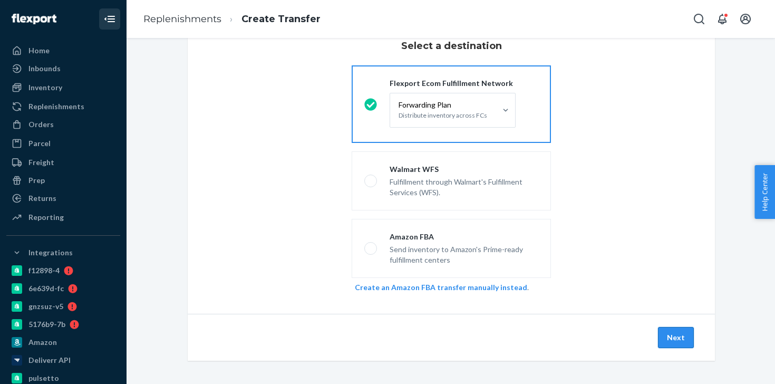
click at [680, 342] on button "Next" at bounding box center [676, 337] width 36 height 21
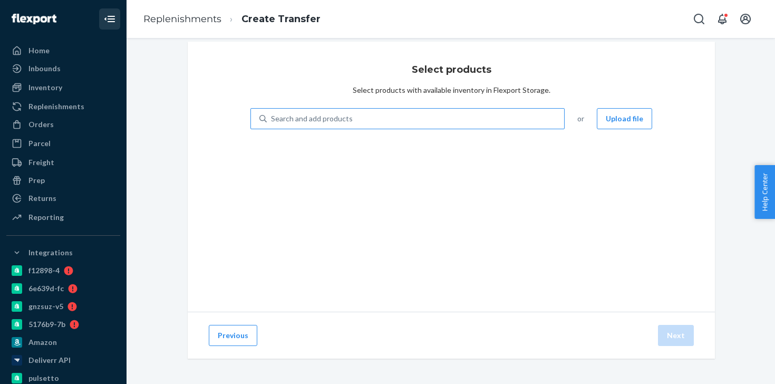
click at [455, 114] on div "Search and add products" at bounding box center [415, 118] width 297 height 19
click at [272, 114] on input "Search and add products" at bounding box center [271, 118] width 1 height 11
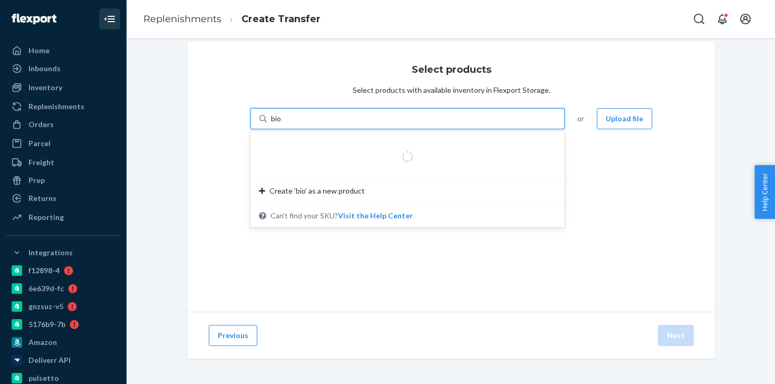
type input "biom"
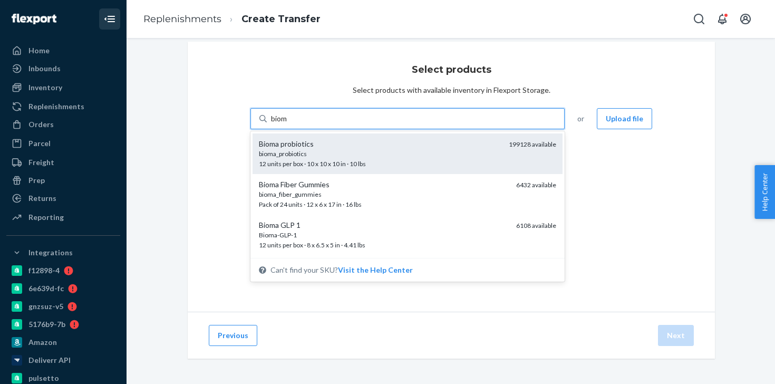
click at [431, 150] on div "bioma_probiotics" at bounding box center [380, 153] width 242 height 9
click at [288, 124] on input "biom" at bounding box center [279, 118] width 17 height 11
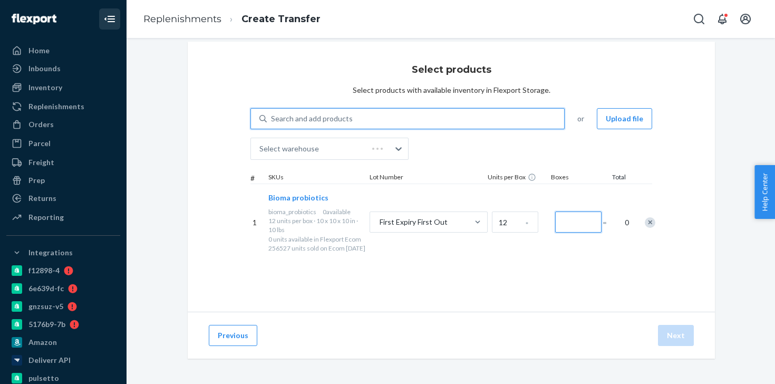
click at [589, 225] on input "Number of boxes" at bounding box center [578, 221] width 46 height 21
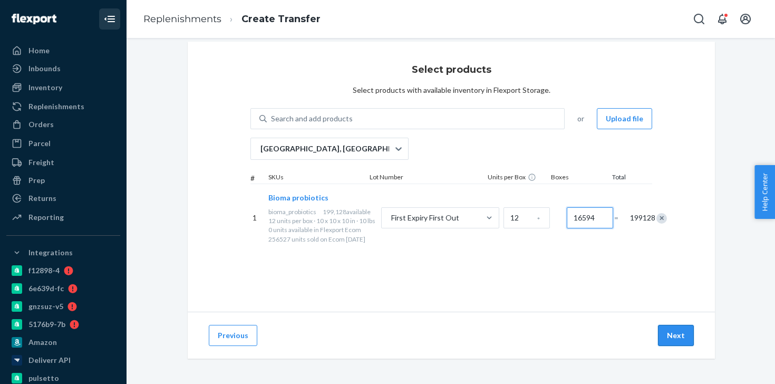
type input "16594"
click at [688, 334] on button "Next" at bounding box center [676, 335] width 36 height 21
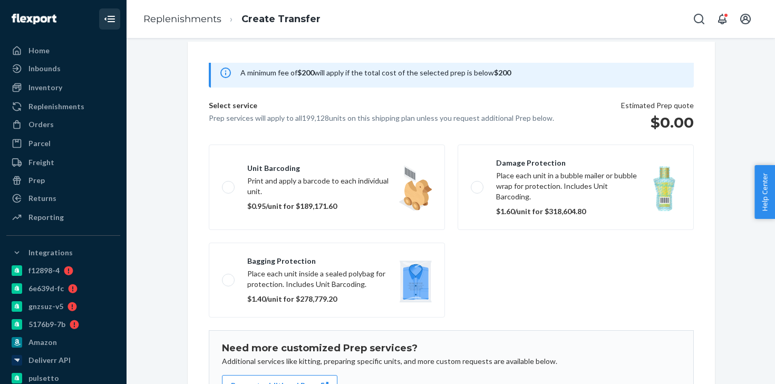
scroll to position [153, 0]
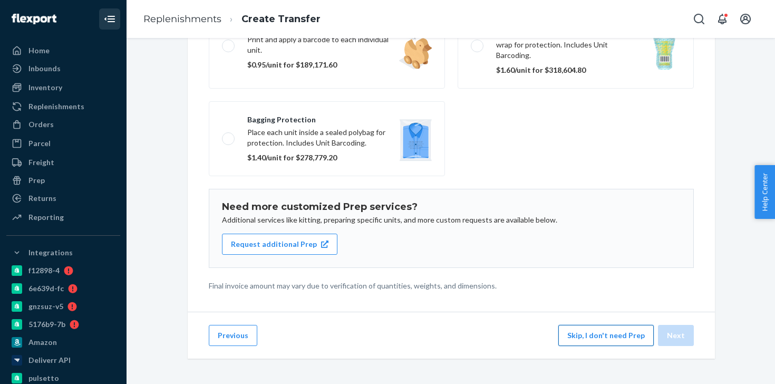
click at [584, 335] on button "Skip, I don't need Prep" at bounding box center [605, 335] width 95 height 21
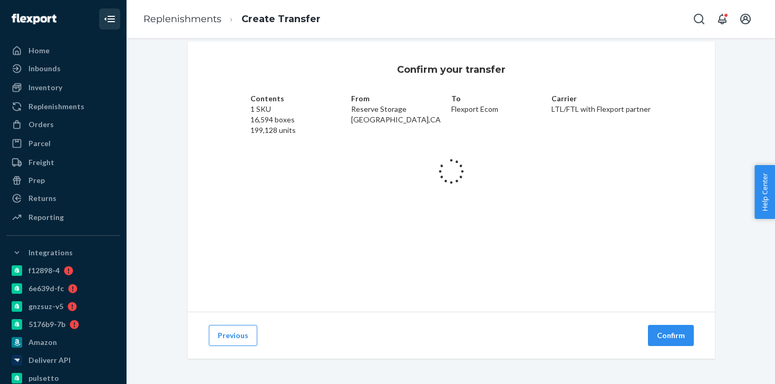
scroll to position [12, 0]
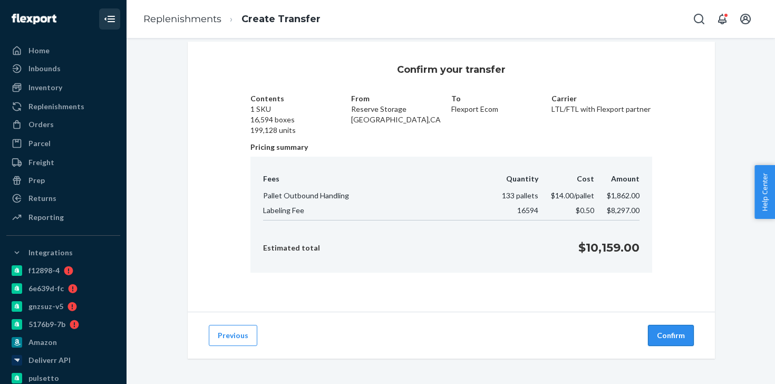
click at [654, 341] on button "Confirm" at bounding box center [671, 335] width 46 height 21
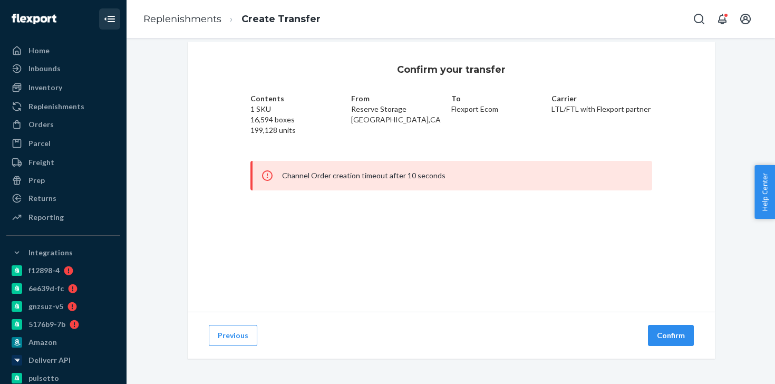
click at [64, 77] on div "Inbounds Shipping Plans Problems" at bounding box center [63, 69] width 114 height 18
click at [61, 74] on div "Inbounds" at bounding box center [63, 68] width 112 height 15
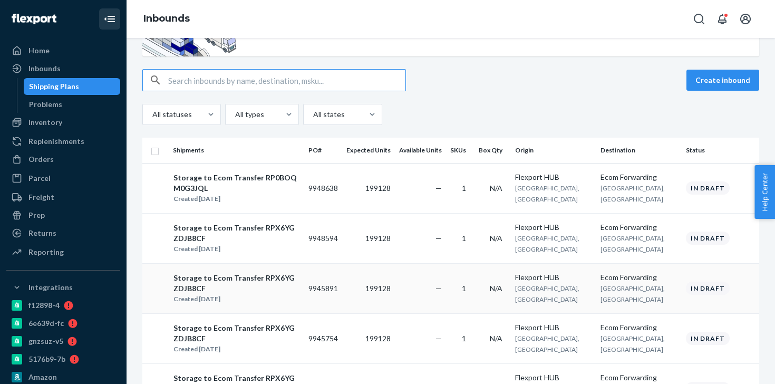
scroll to position [66, 0]
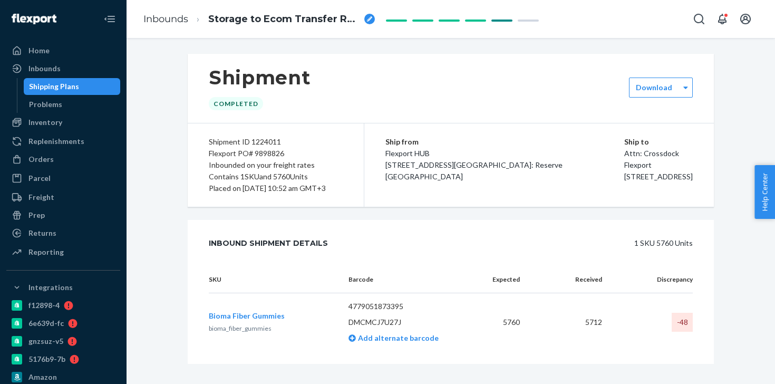
click at [279, 153] on div "Flexport PO# 9898826" at bounding box center [276, 154] width 134 height 12
copy div "9898826"
